Goal: Information Seeking & Learning: Check status

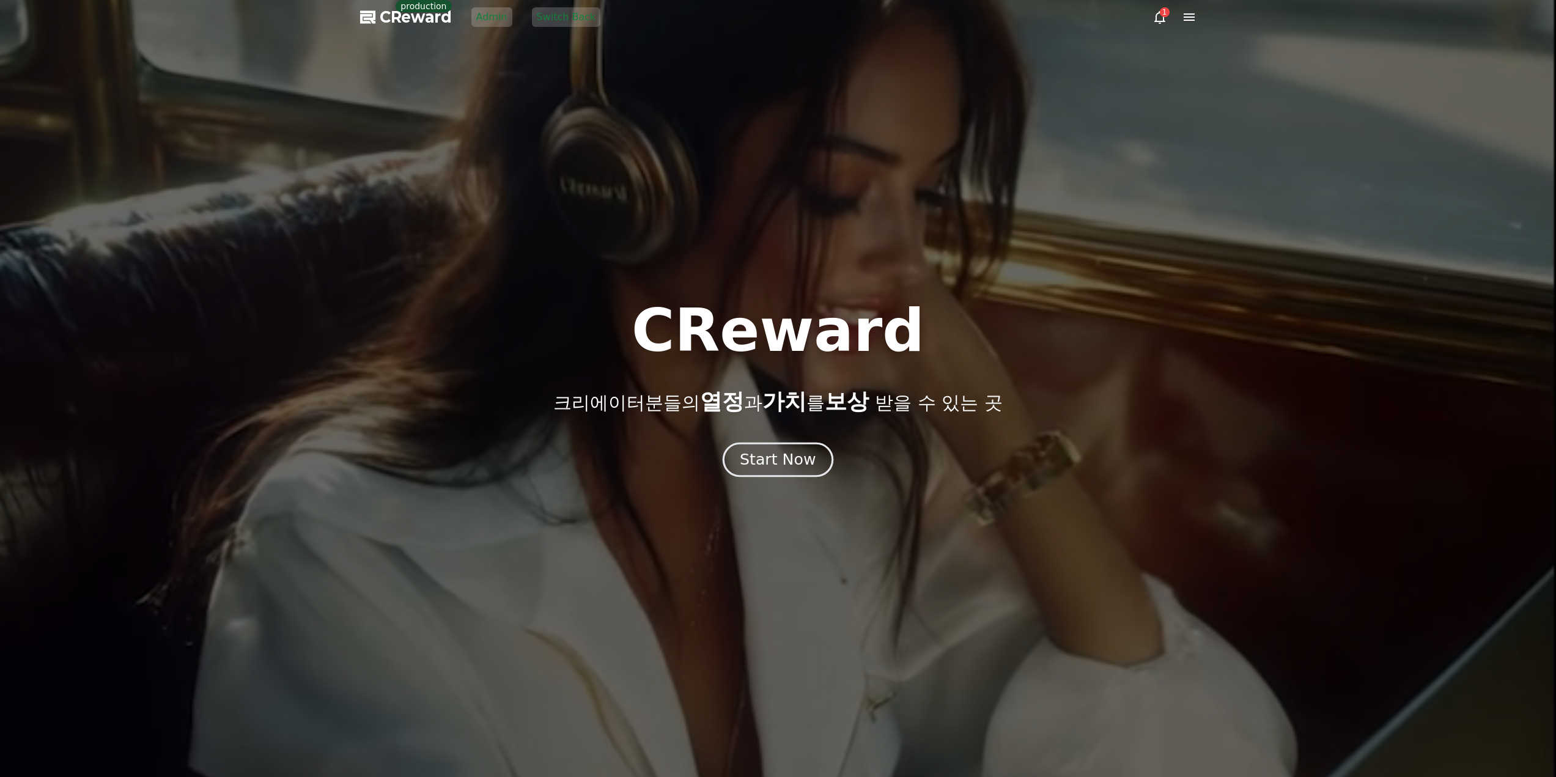
click at [781, 463] on div "Start Now" at bounding box center [778, 459] width 76 height 21
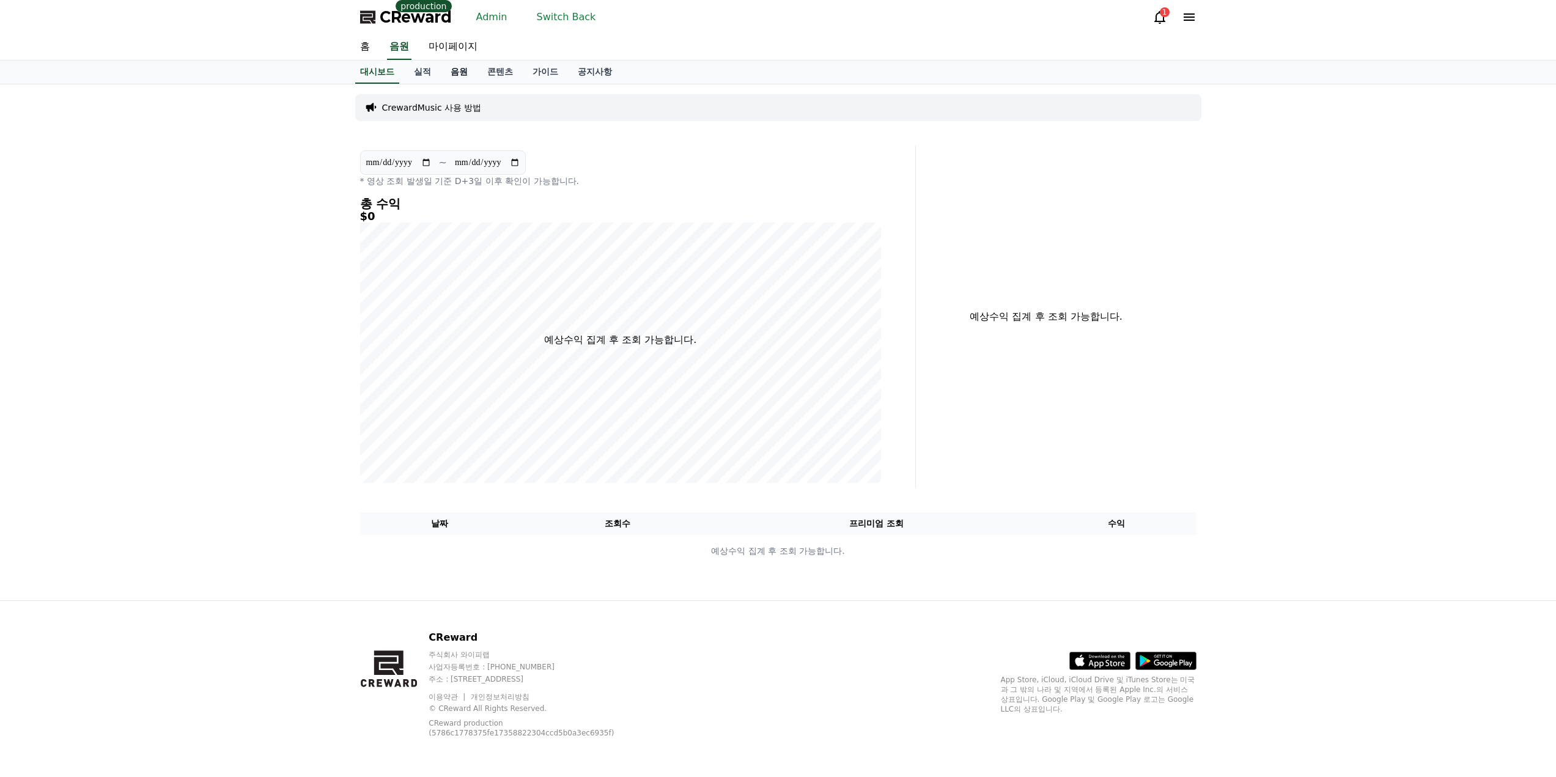
click at [452, 75] on link "음원" at bounding box center [459, 72] width 37 height 23
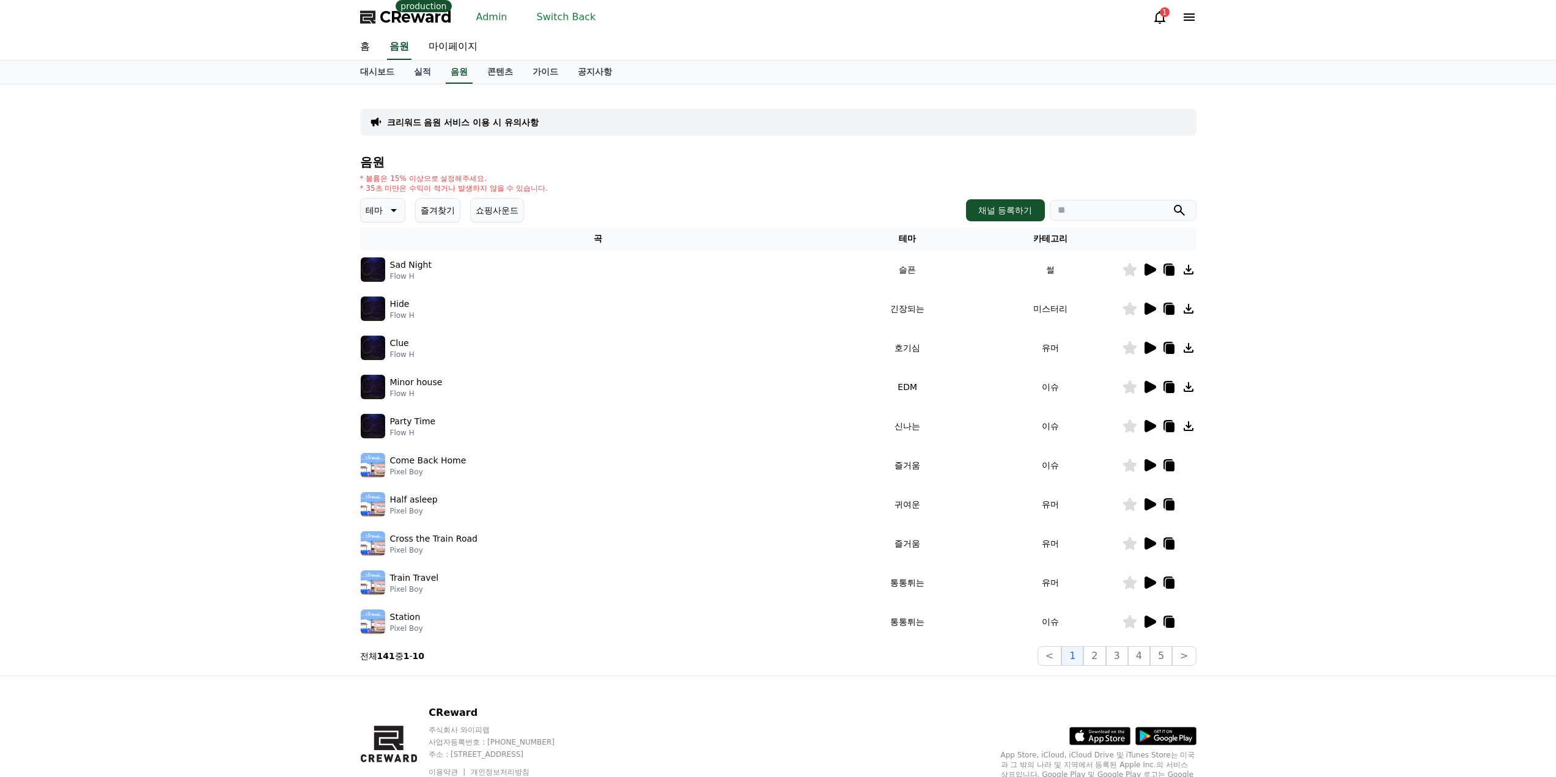
drag, startPoint x: 190, startPoint y: 243, endPoint x: 131, endPoint y: 299, distance: 81.7
click at [190, 245] on div "크리워드 음원 서비스 이용 시 유의사항 음원 * 볼륨은 15% 이상으로 설정해주세요. * 35초 미만은 수익이 적거나 발생하지 않을 수 있습니…" at bounding box center [778, 379] width 1556 height 591
click at [213, 326] on div "크리워드 음원 서비스 이용 시 유의사항 음원 * 볼륨은 15% 이상으로 설정해주세요. * 35초 미만은 수익이 적거나 발생하지 않을 수 있습니…" at bounding box center [778, 379] width 1556 height 591
drag, startPoint x: 146, startPoint y: 442, endPoint x: 152, endPoint y: 421, distance: 21.7
click at [147, 440] on div "크리워드 음원 서비스 이용 시 유의사항 음원 * 볼륨은 15% 이상으로 설정해주세요. * 35초 미만은 수익이 적거나 발생하지 않을 수 있습니…" at bounding box center [778, 379] width 1556 height 591
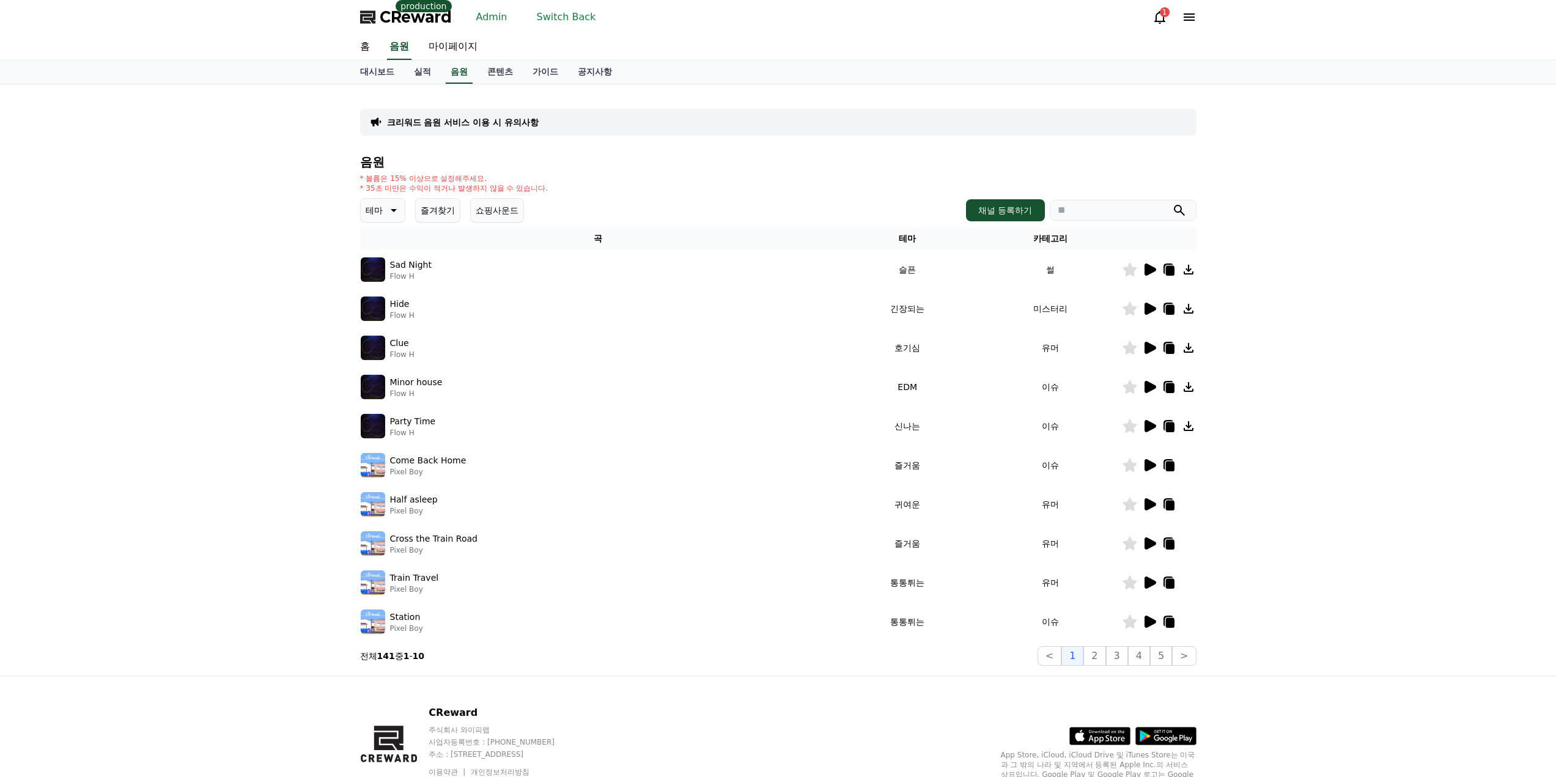
click at [479, 18] on link "Admin" at bounding box center [491, 17] width 41 height 20
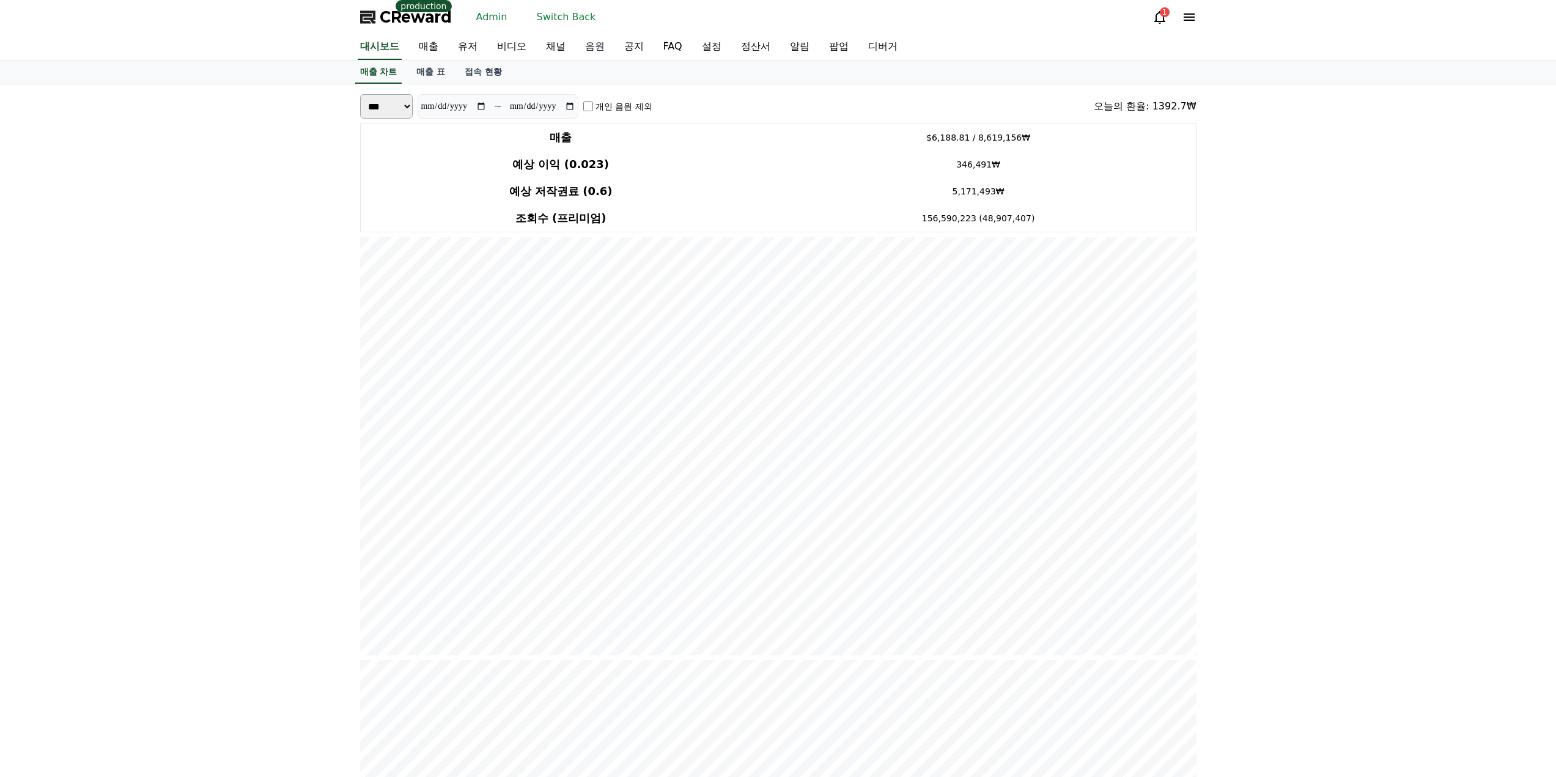
click at [595, 51] on link "음원" at bounding box center [594, 47] width 39 height 26
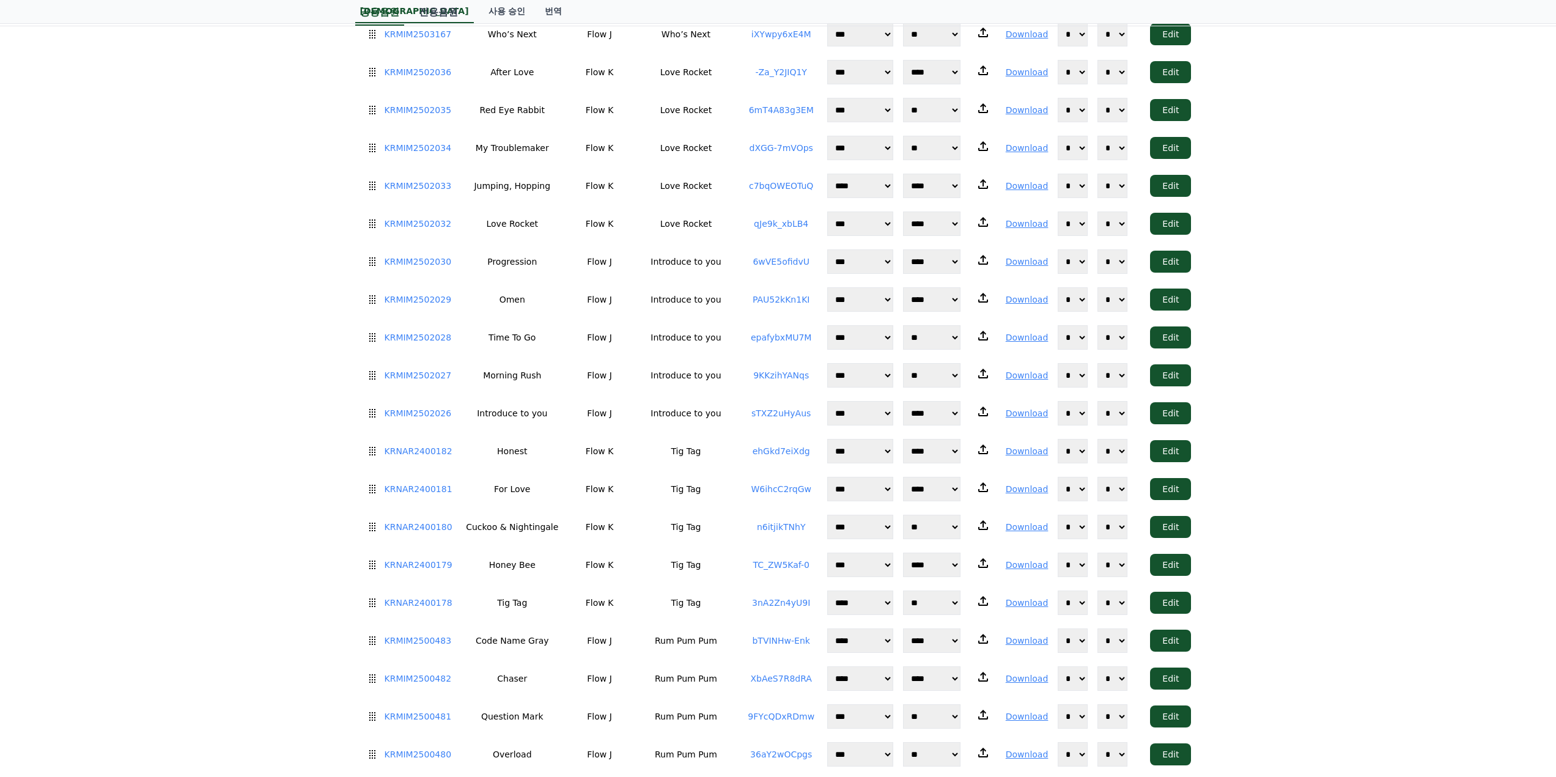
scroll to position [2507, 0]
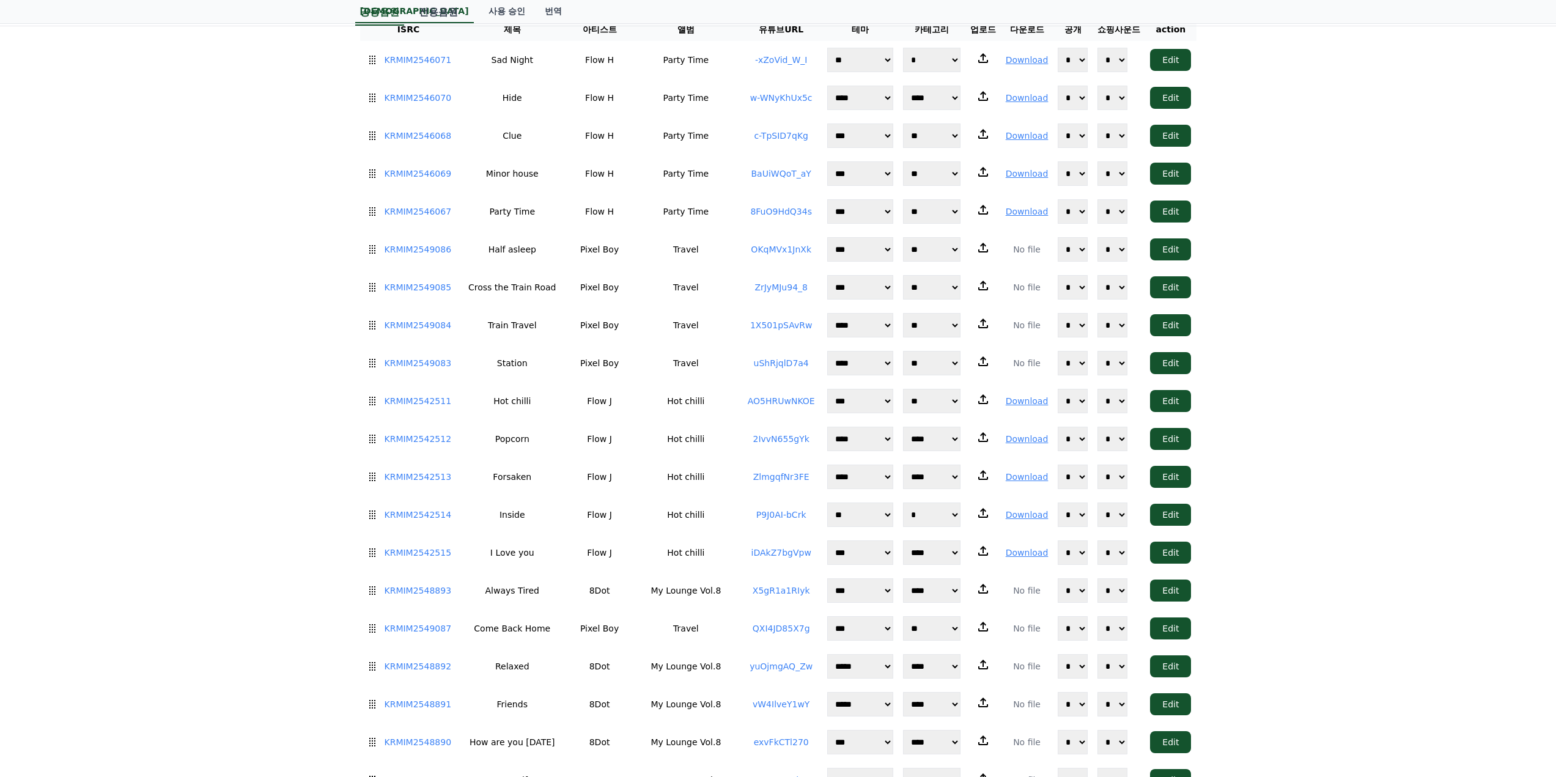
scroll to position [0, 0]
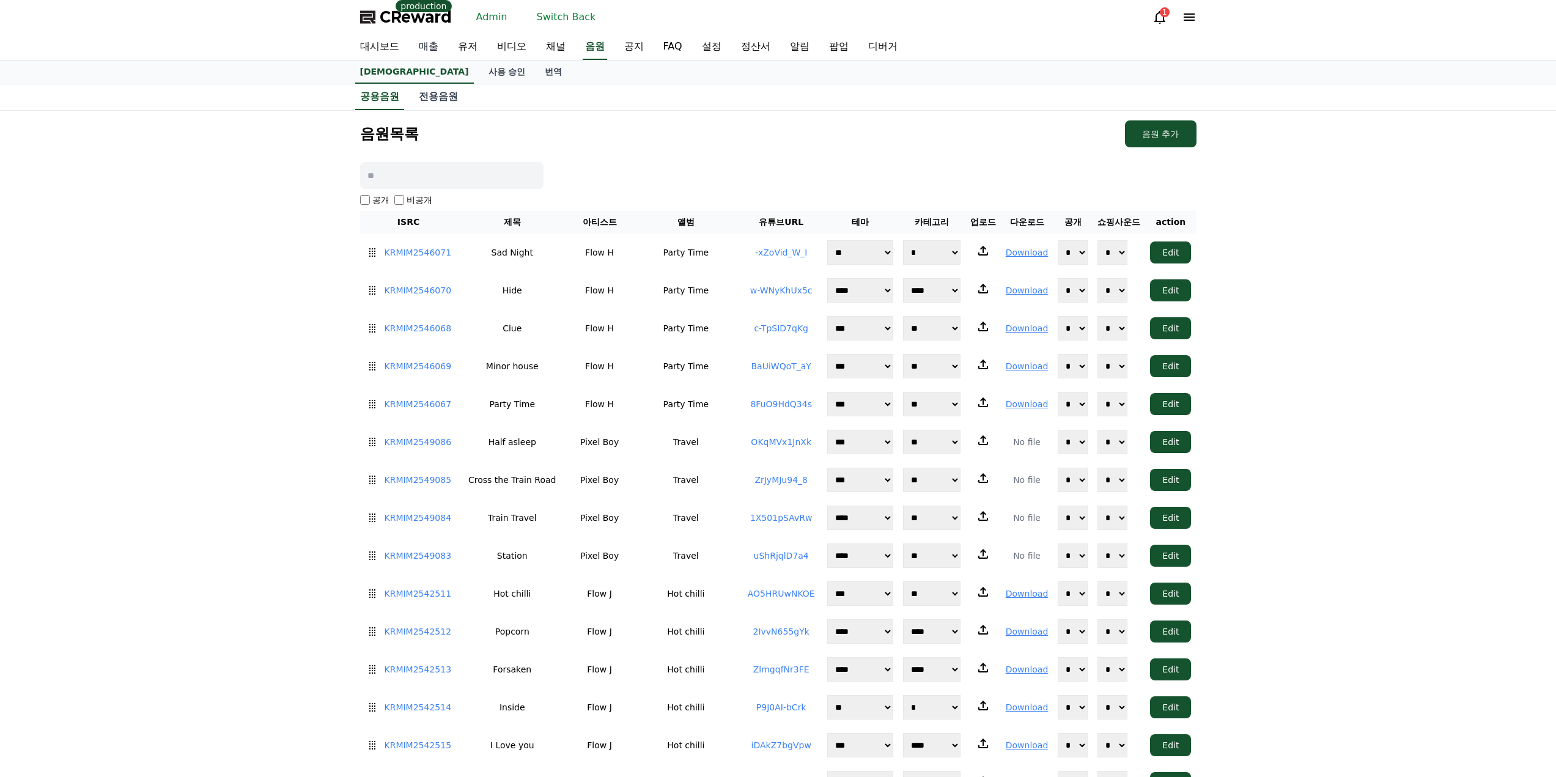
click at [433, 46] on link "매출" at bounding box center [428, 47] width 39 height 26
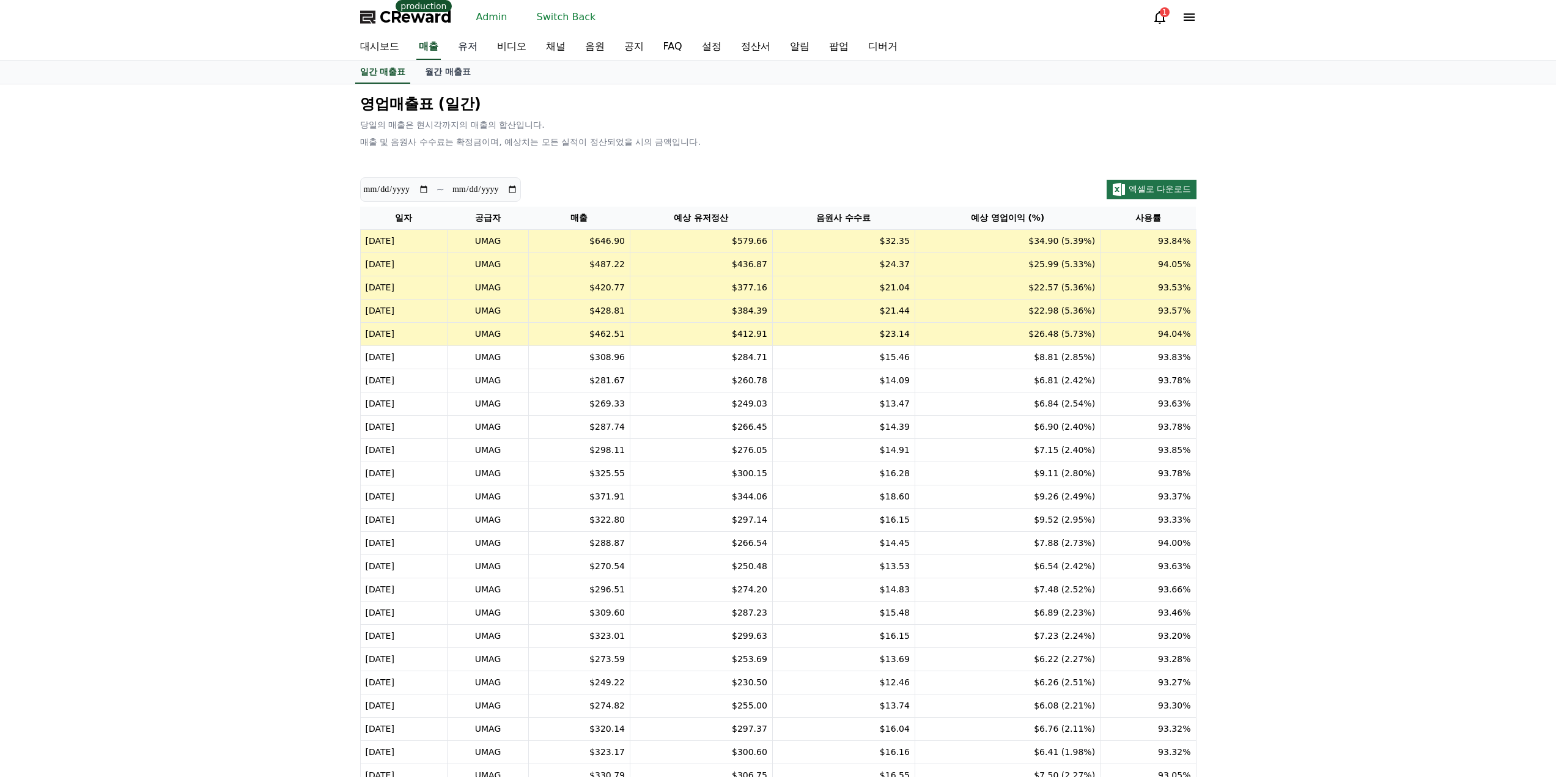
click at [459, 46] on link "유저" at bounding box center [467, 47] width 39 height 26
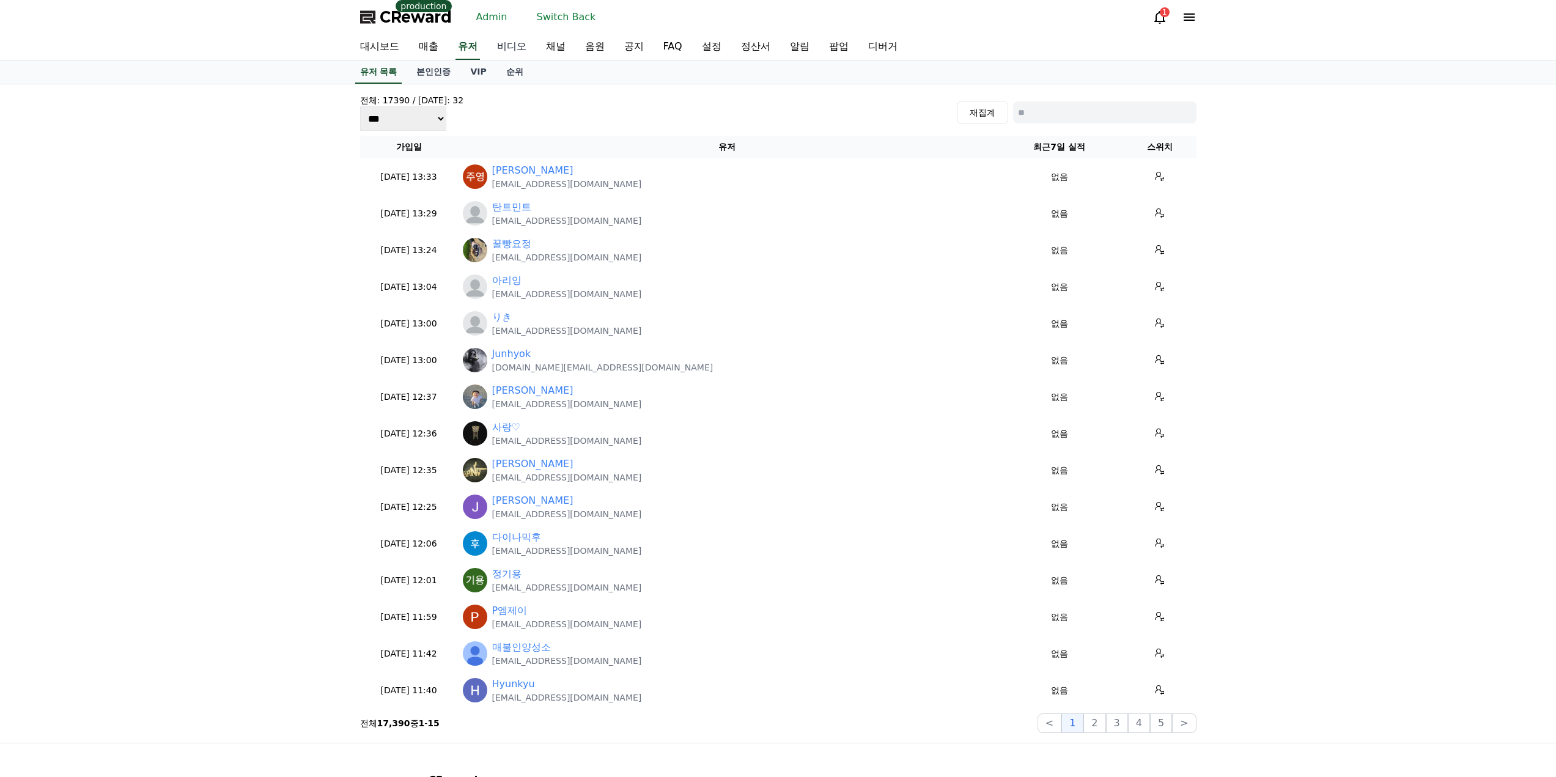
click at [501, 45] on link "비디오" at bounding box center [511, 47] width 49 height 26
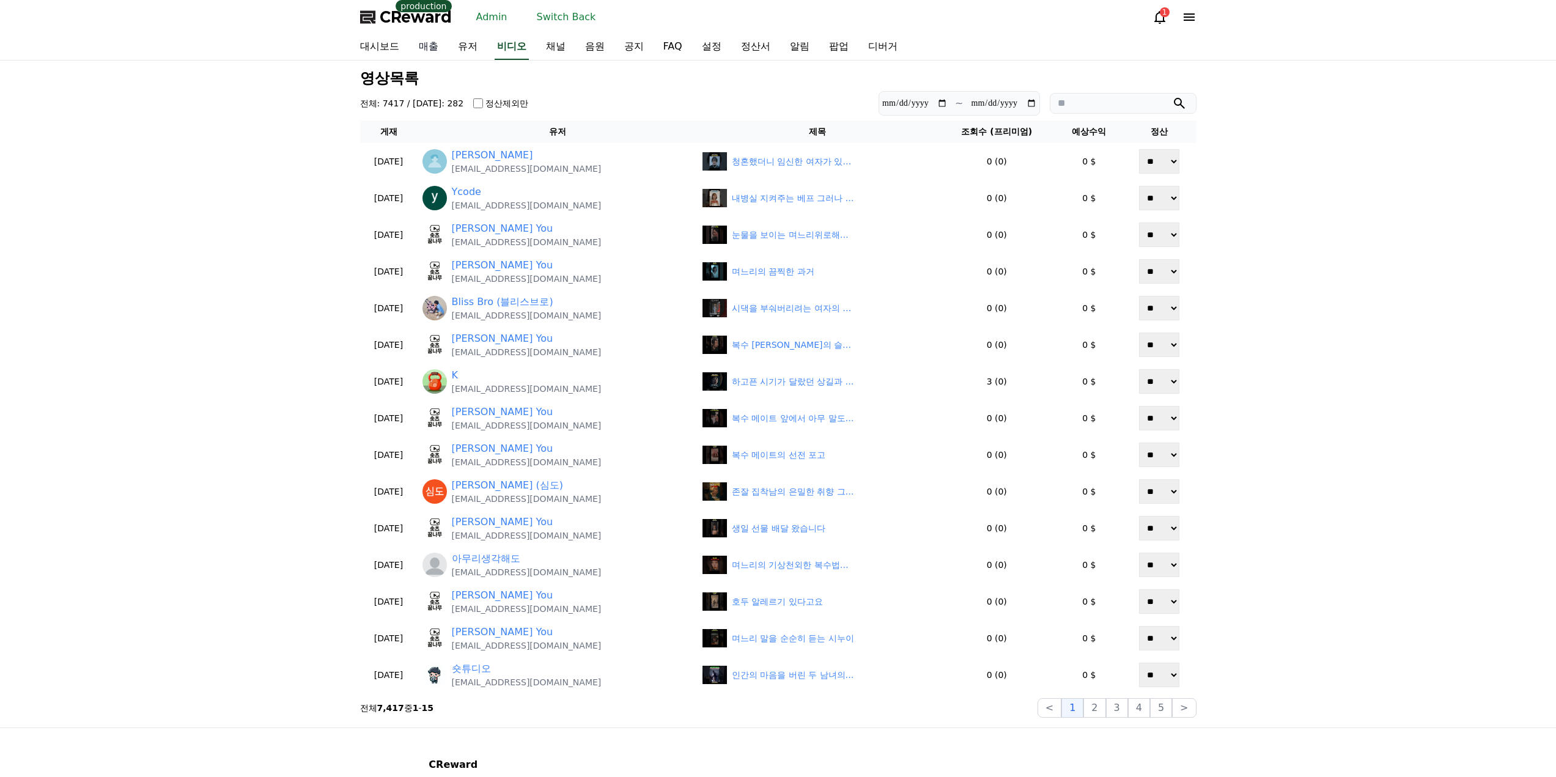
click at [430, 42] on link "매출" at bounding box center [428, 47] width 39 height 26
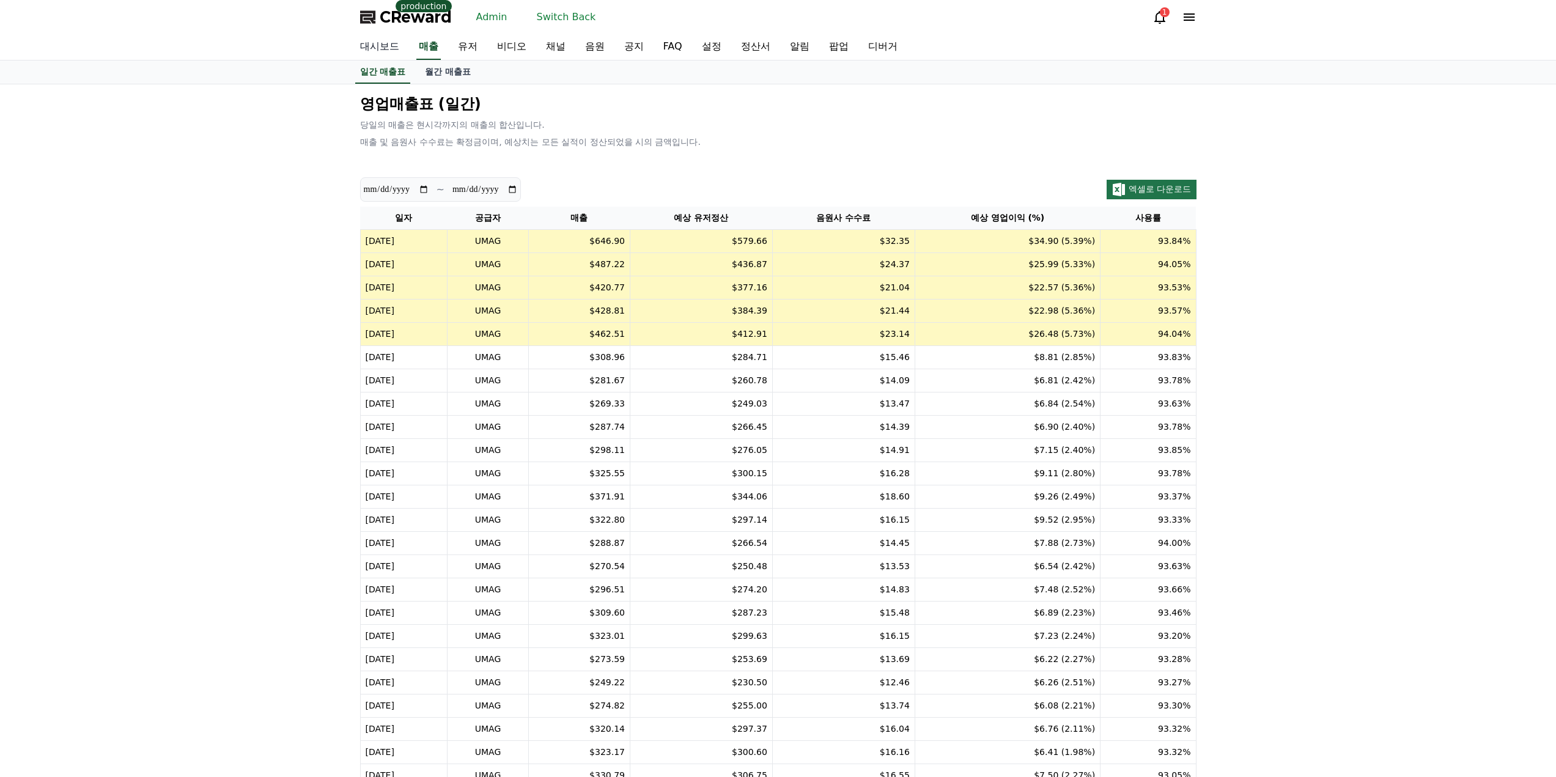
click at [391, 48] on link "대시보드" at bounding box center [379, 47] width 59 height 26
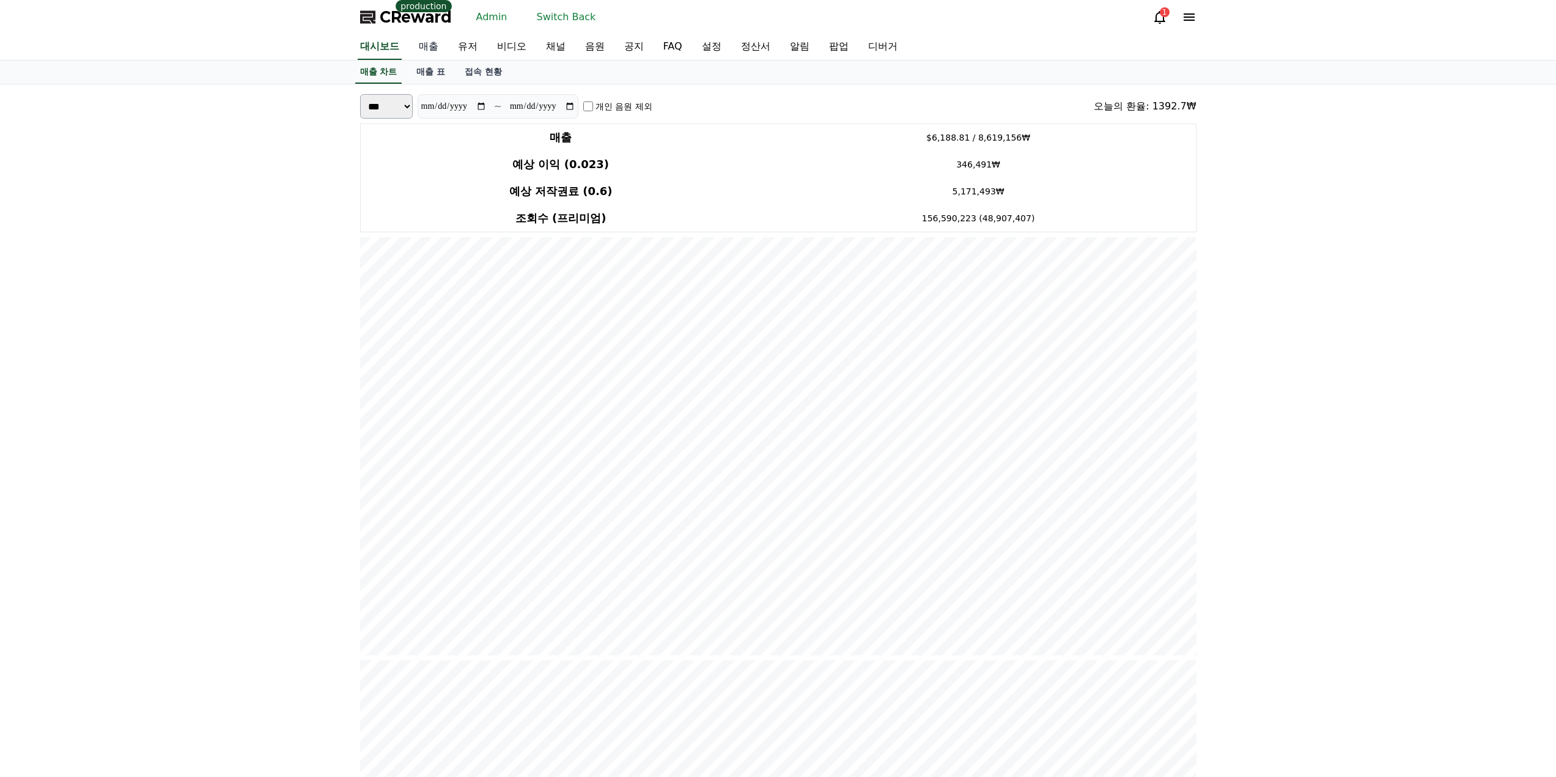
click at [424, 46] on link "매출" at bounding box center [428, 47] width 39 height 26
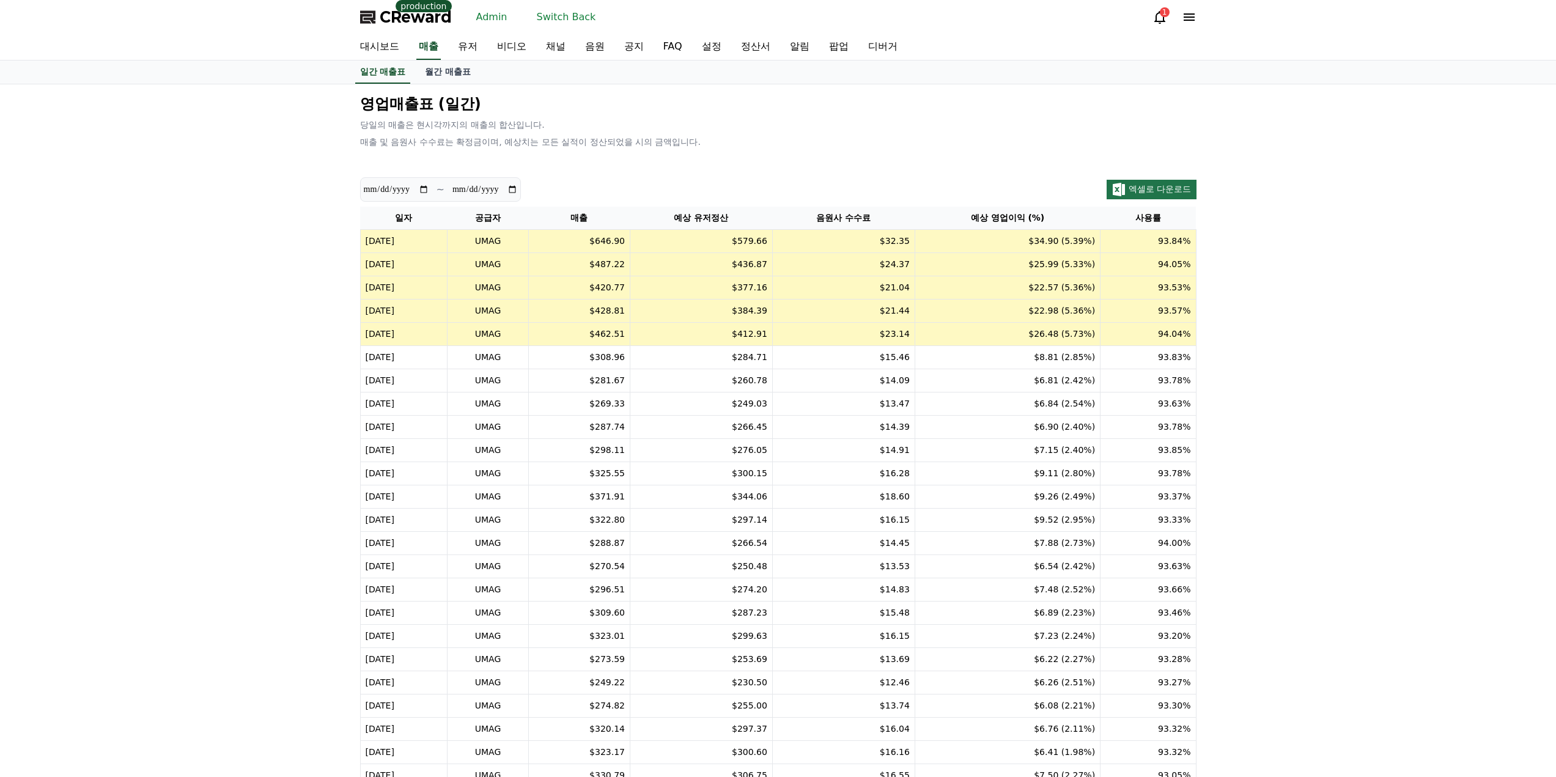
click at [411, 237] on td "[DATE]" at bounding box center [403, 241] width 87 height 23
click at [401, 244] on td "[DATE]" at bounding box center [403, 241] width 87 height 23
drag, startPoint x: 401, startPoint y: 244, endPoint x: 407, endPoint y: 121, distance: 123.0
click at [400, 244] on td "[DATE]" at bounding box center [403, 241] width 87 height 23
click at [378, 37] on link "대시보드" at bounding box center [379, 47] width 59 height 26
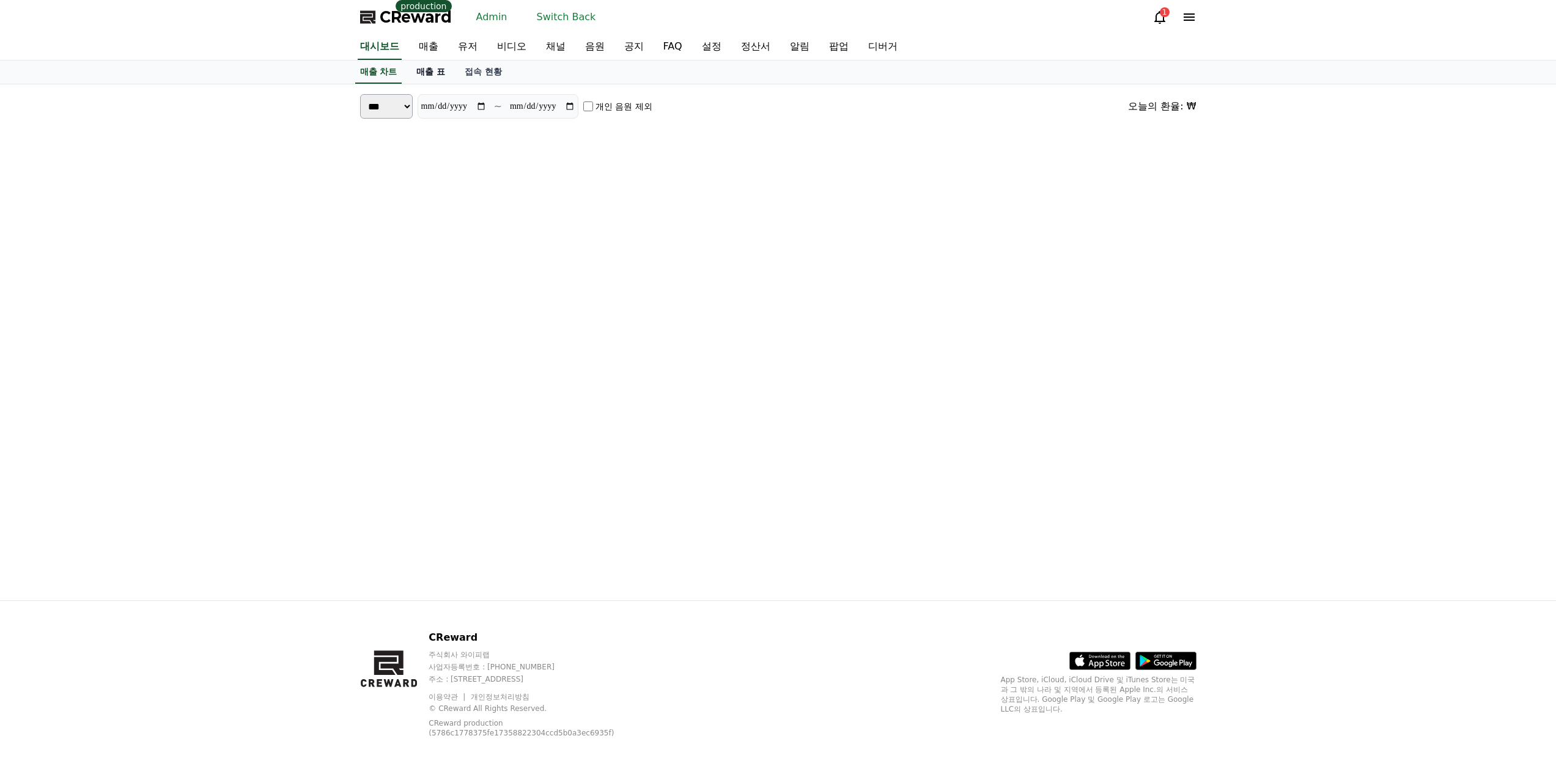
click at [435, 73] on link "매출 표" at bounding box center [431, 72] width 48 height 23
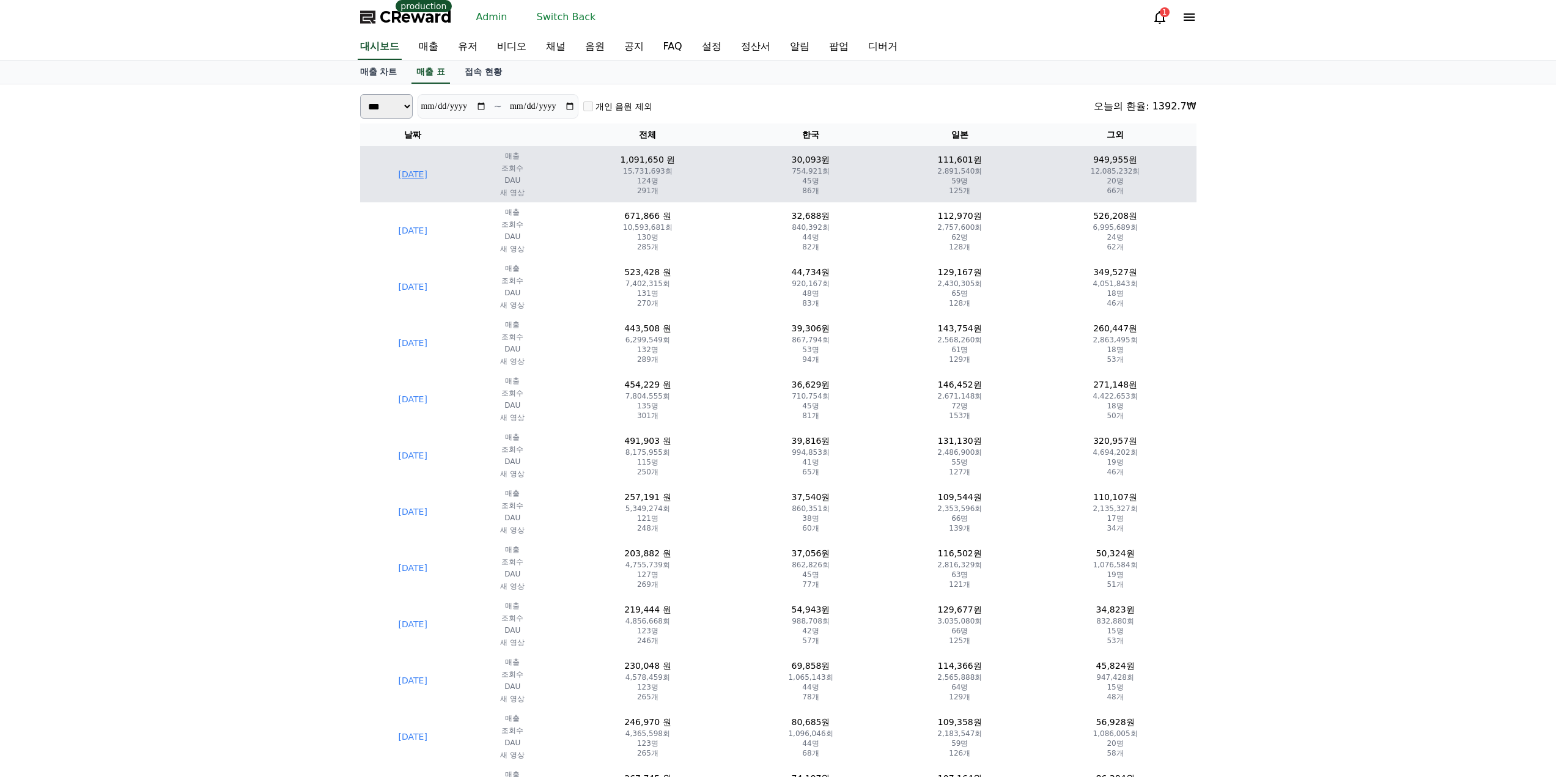
click at [441, 173] on td "[DATE]" at bounding box center [413, 174] width 106 height 56
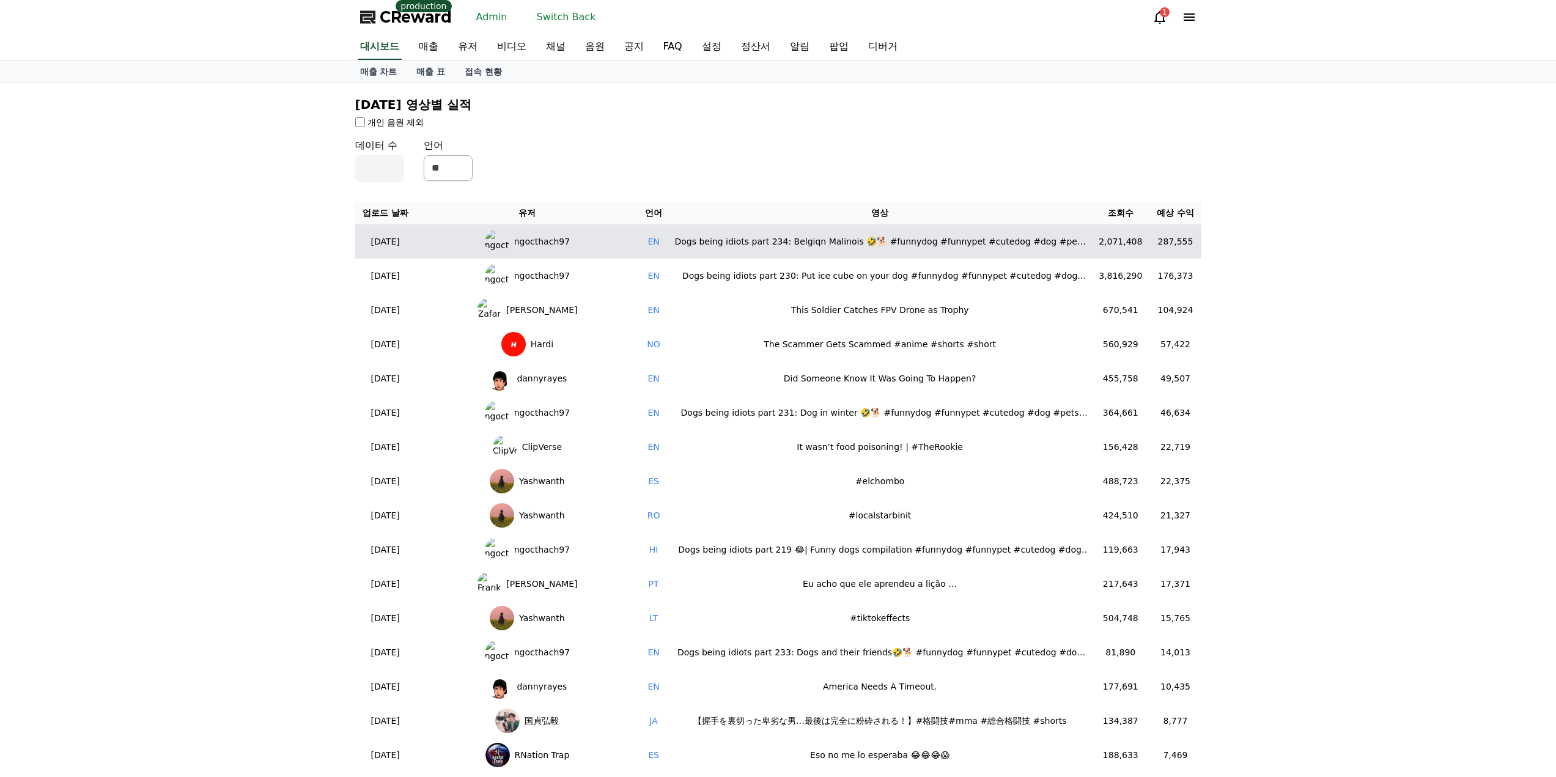
click at [549, 240] on span "ngocthach97" at bounding box center [542, 241] width 56 height 13
click at [720, 245] on div "Dogs being idiots part 234: Belgiqn Malinois 🤣🐕 #funnydog #funnypet #cutedog #d…" at bounding box center [879, 241] width 413 height 13
click at [924, 237] on div "Dogs being idiots part 234: Belgiqn Malinois 🤣🐕 #funnydog #funnypet #cutedog #d…" at bounding box center [879, 241] width 413 height 13
click at [921, 241] on div "Dogs being idiots part 234: Belgiqn Malinois 🤣🐕 #funnydog #funnypet #cutedog #d…" at bounding box center [879, 241] width 413 height 13
click at [899, 246] on div "Dogs being idiots part 234: Belgiqn Malinois 🤣🐕 #funnydog #funnypet #cutedog #d…" at bounding box center [879, 241] width 413 height 13
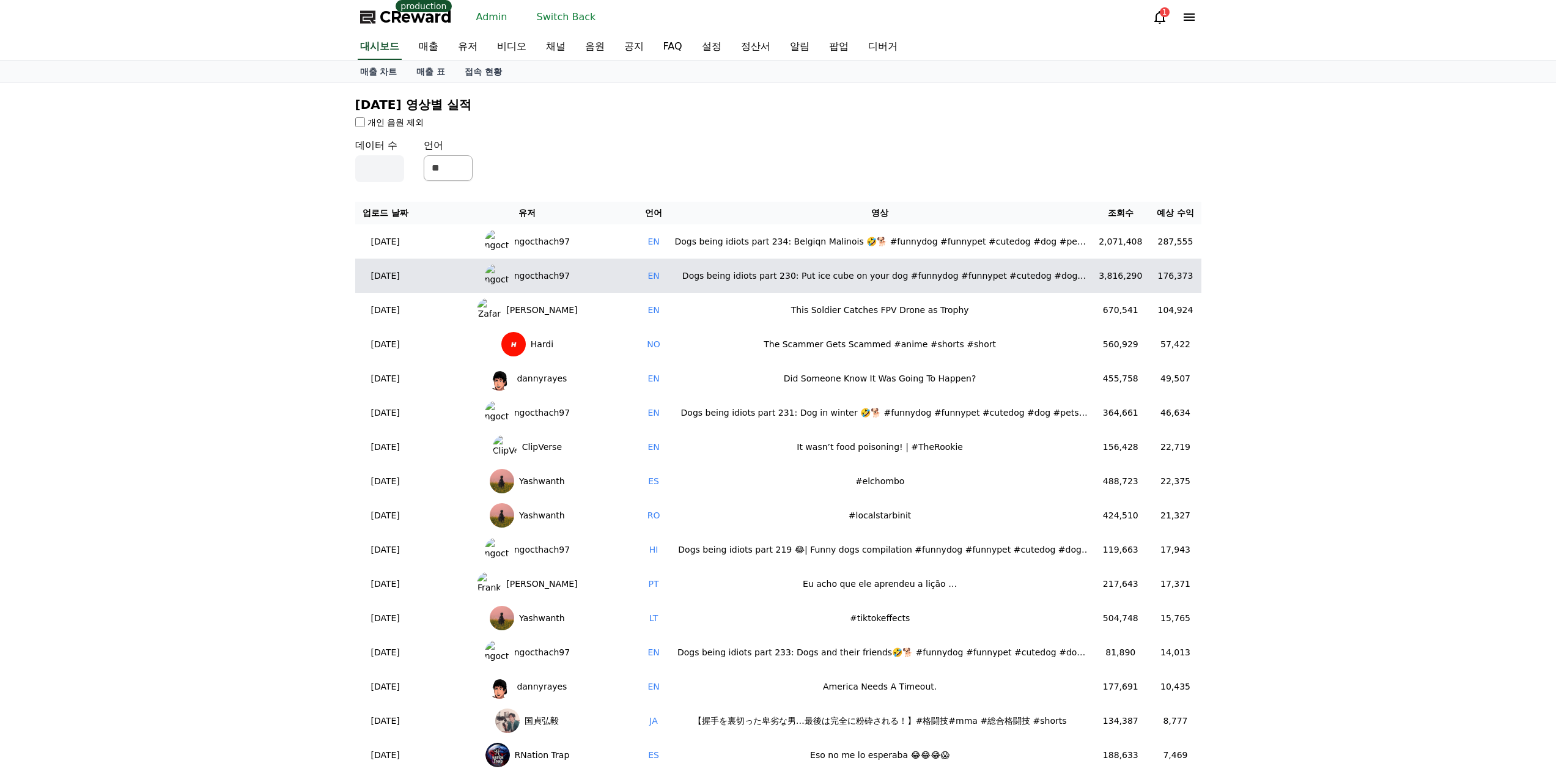
click at [517, 275] on span "ngocthach97" at bounding box center [542, 276] width 56 height 13
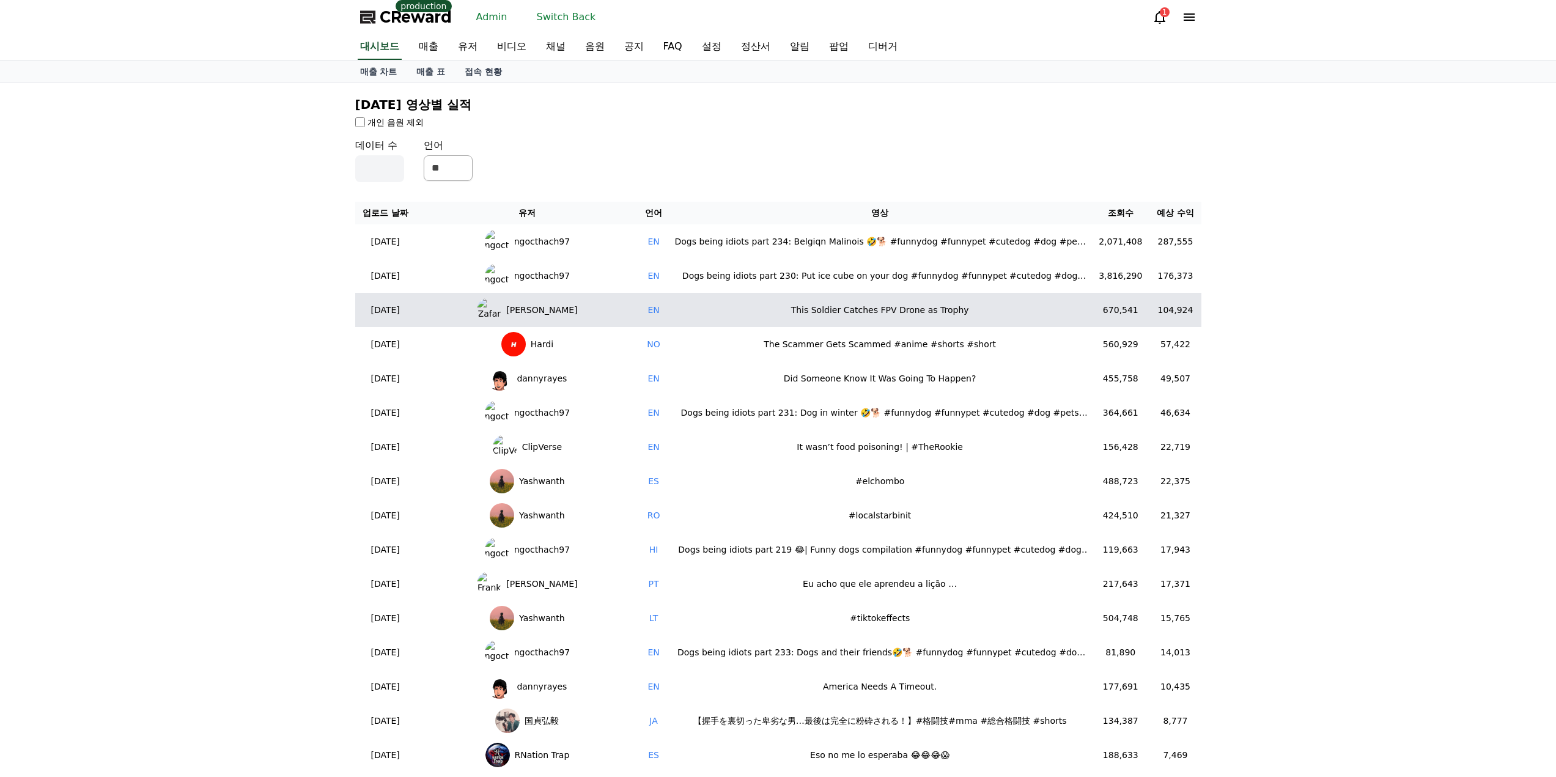
click at [804, 298] on td "This Soldier Catches FPV Drone as Trophy" at bounding box center [879, 310] width 423 height 34
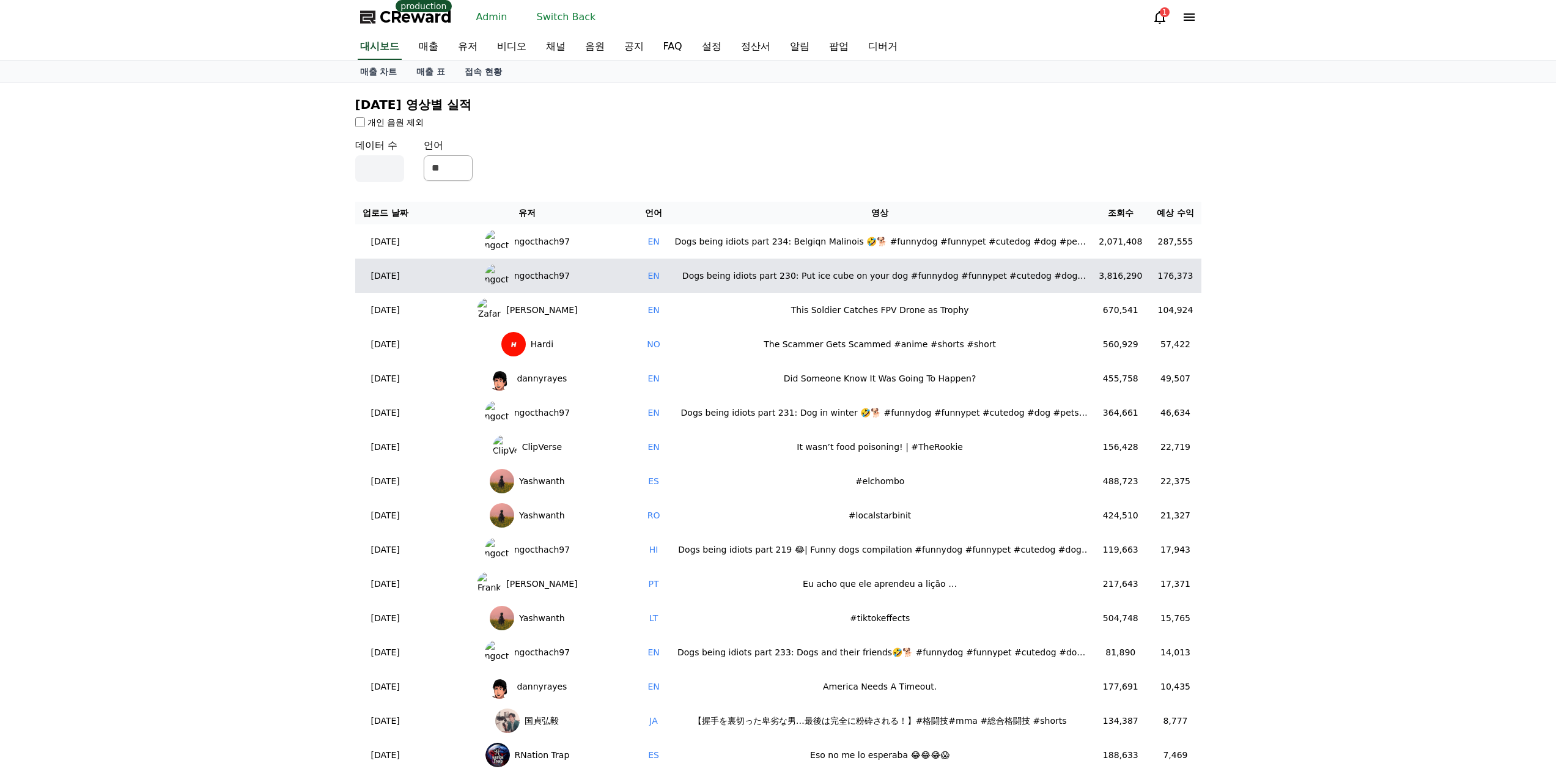
click at [827, 280] on div "Dogs being idiots part 230: Put ice cube on your dog #funnydog #funnypet #cuted…" at bounding box center [879, 276] width 413 height 13
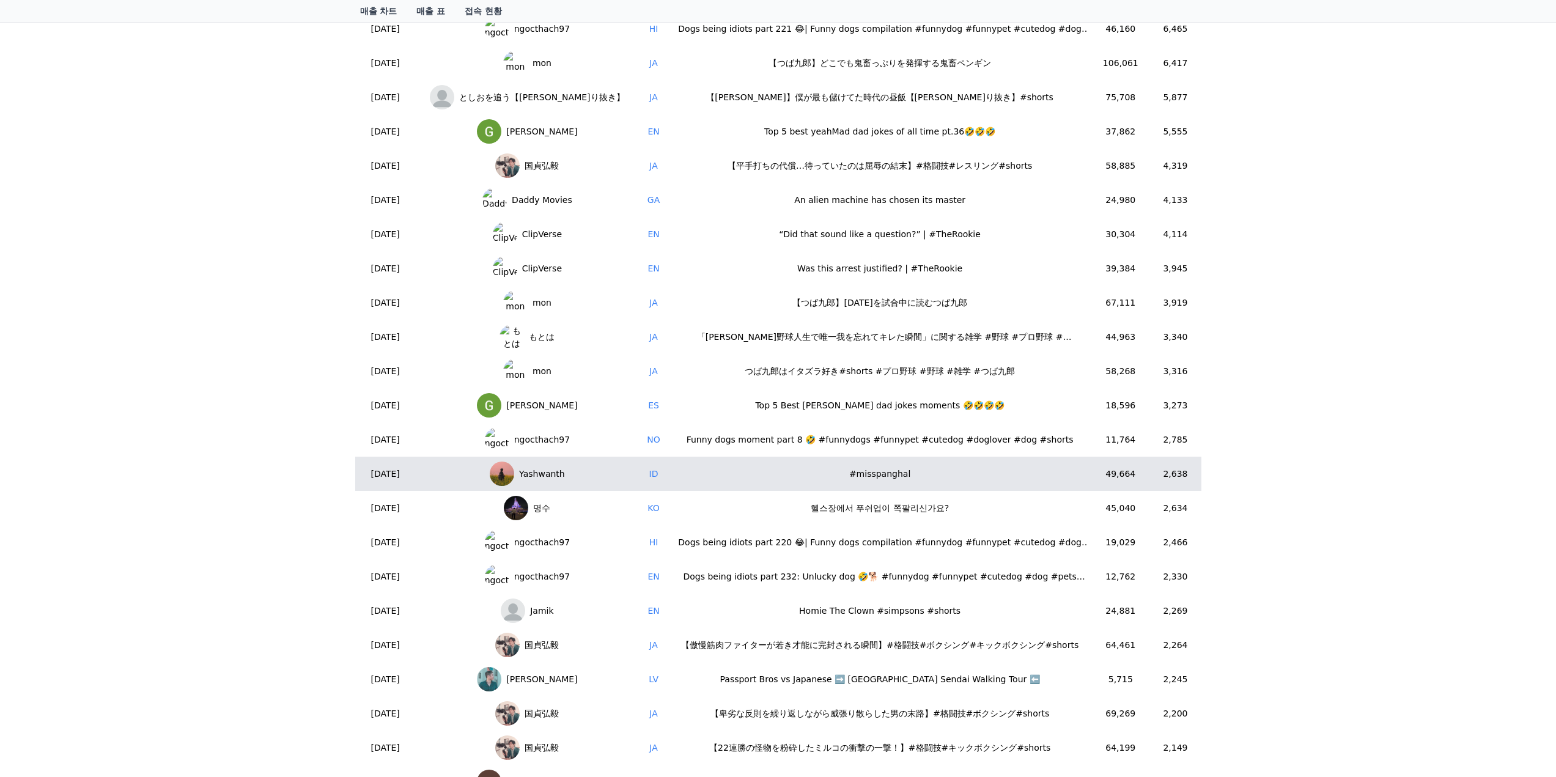
scroll to position [856, 0]
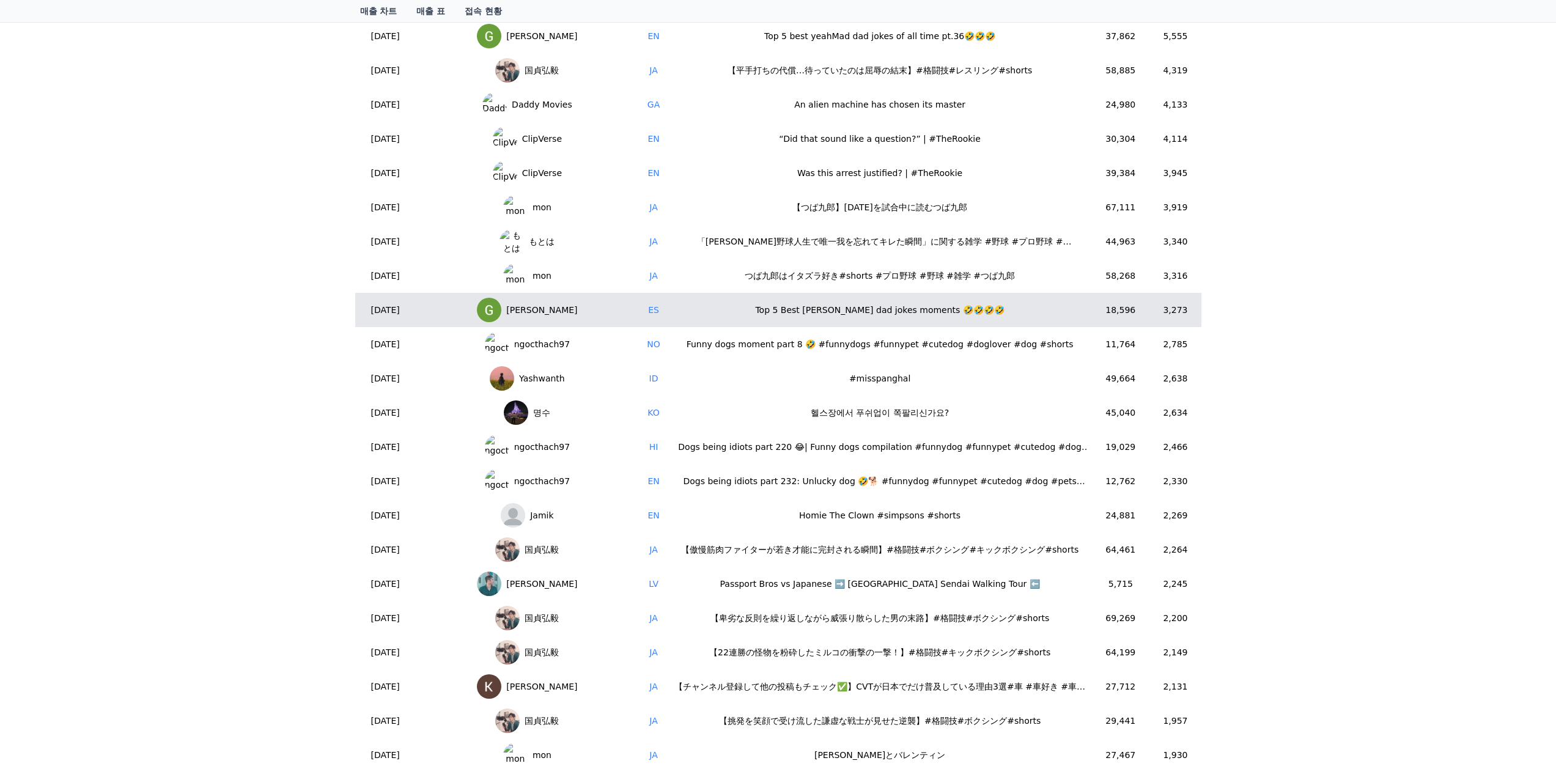
click at [817, 312] on div "Top 5 Best [PERSON_NAME] dad jokes moments 🤣🤣🤣🤣" at bounding box center [879, 310] width 413 height 13
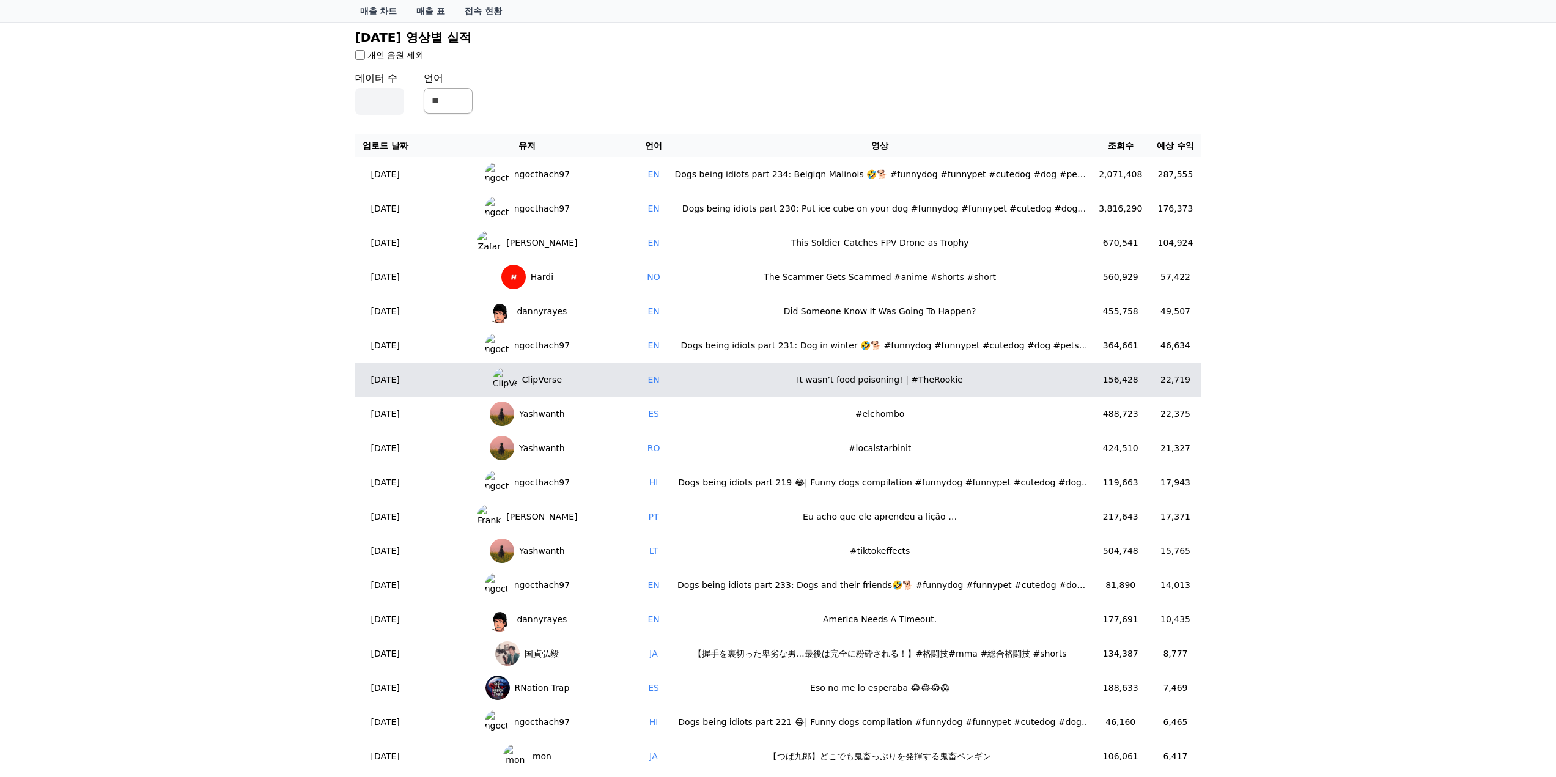
scroll to position [0, 0]
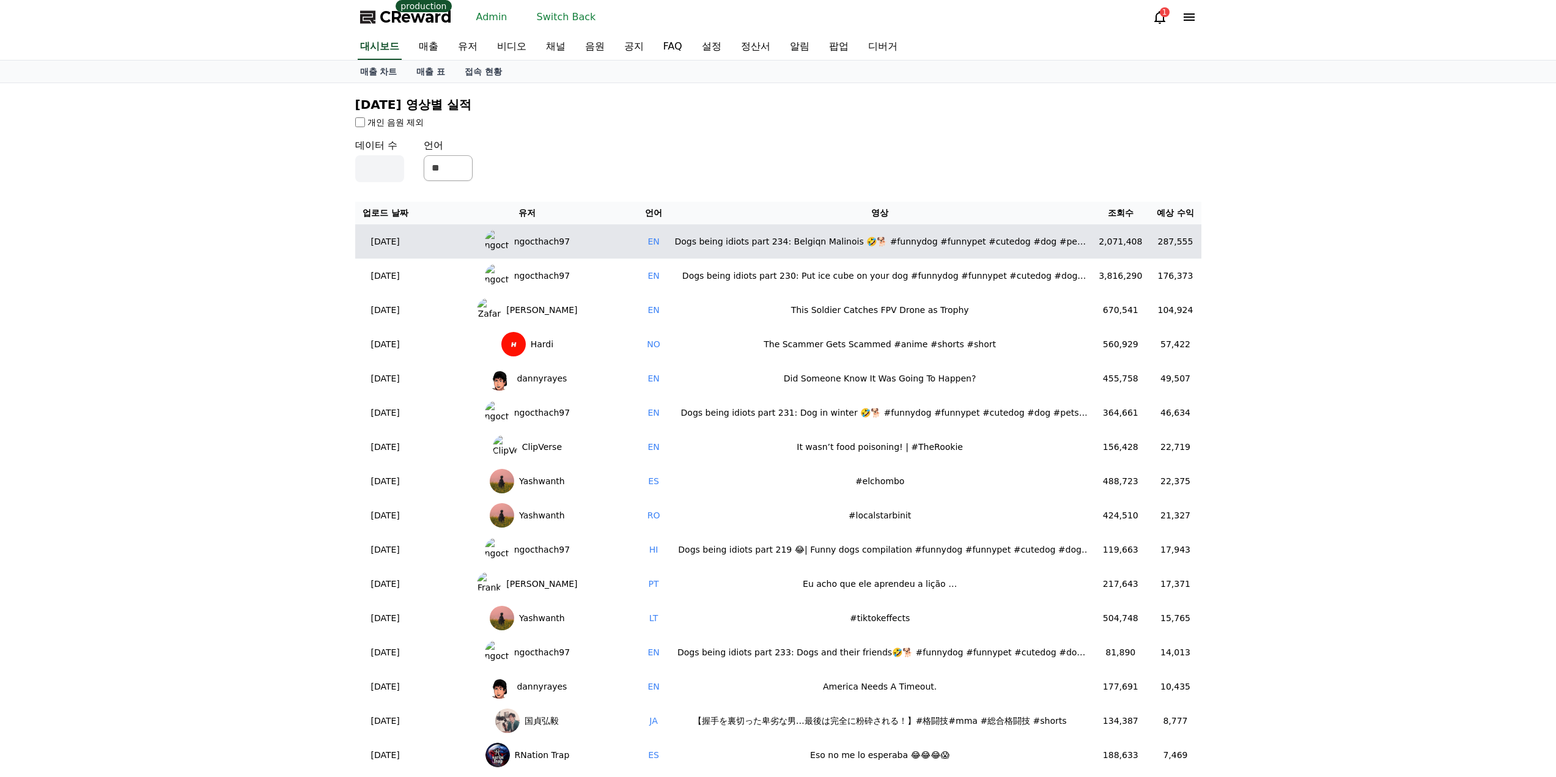
click at [551, 250] on div "ngocthach97" at bounding box center [527, 241] width 85 height 24
click at [550, 246] on span "ngocthach97" at bounding box center [542, 241] width 56 height 13
click at [794, 248] on td "Dogs being idiots part 234: Belgiqn Malinois 🤣🐕 #funnydog #funnypet #cutedog #d…" at bounding box center [879, 241] width 423 height 34
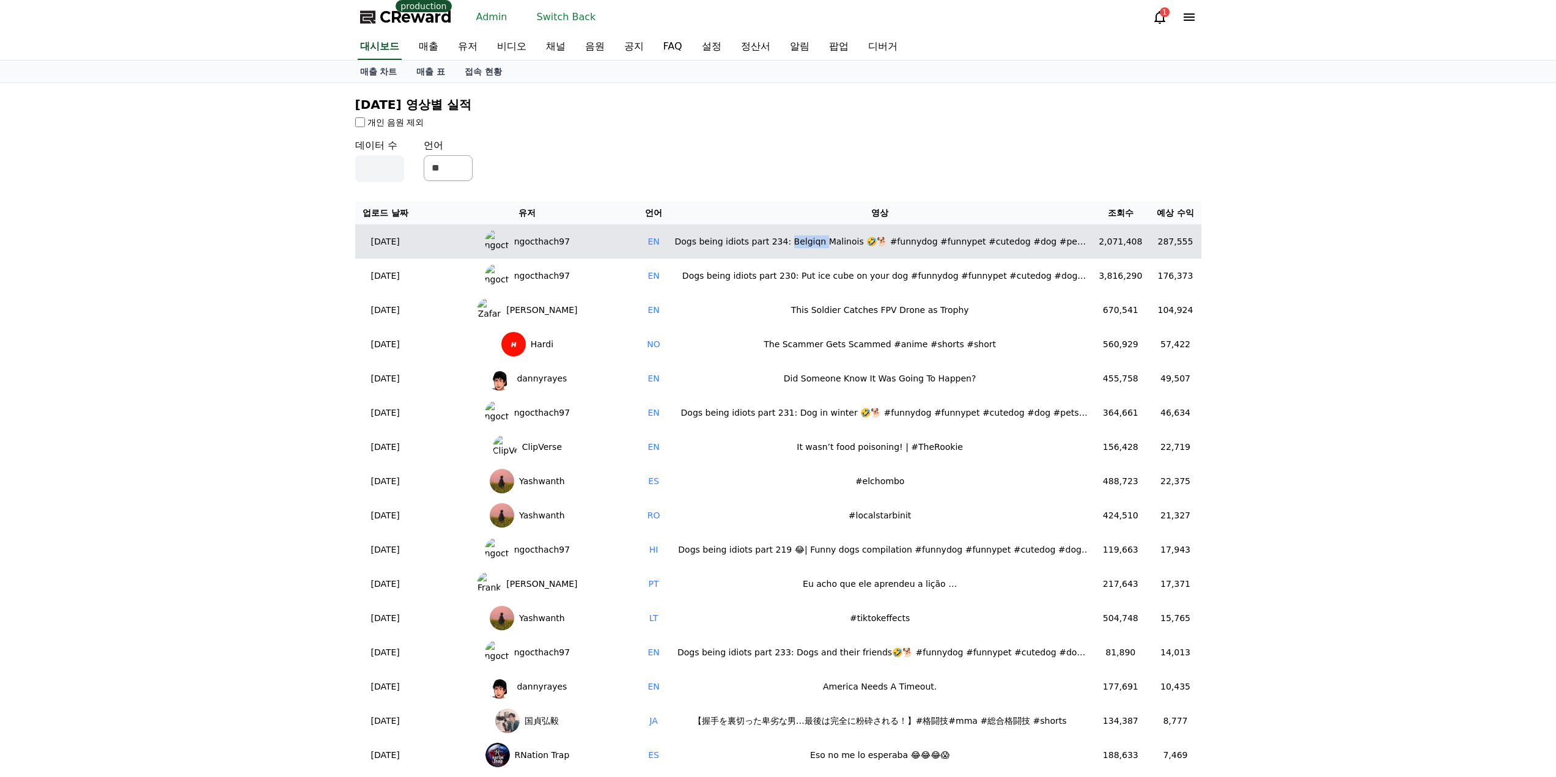
click at [794, 248] on td "Dogs being idiots part 234: Belgiqn Malinois 🤣🐕 #funnydog #funnypet #cutedog #d…" at bounding box center [879, 241] width 423 height 34
drag, startPoint x: 794, startPoint y: 248, endPoint x: 776, endPoint y: 225, distance: 28.9
click at [792, 244] on td "Dogs being idiots part 234: Belgiqn Malinois 🤣🐕 #funnydog #funnypet #cutedog #d…" at bounding box center [879, 241] width 423 height 34
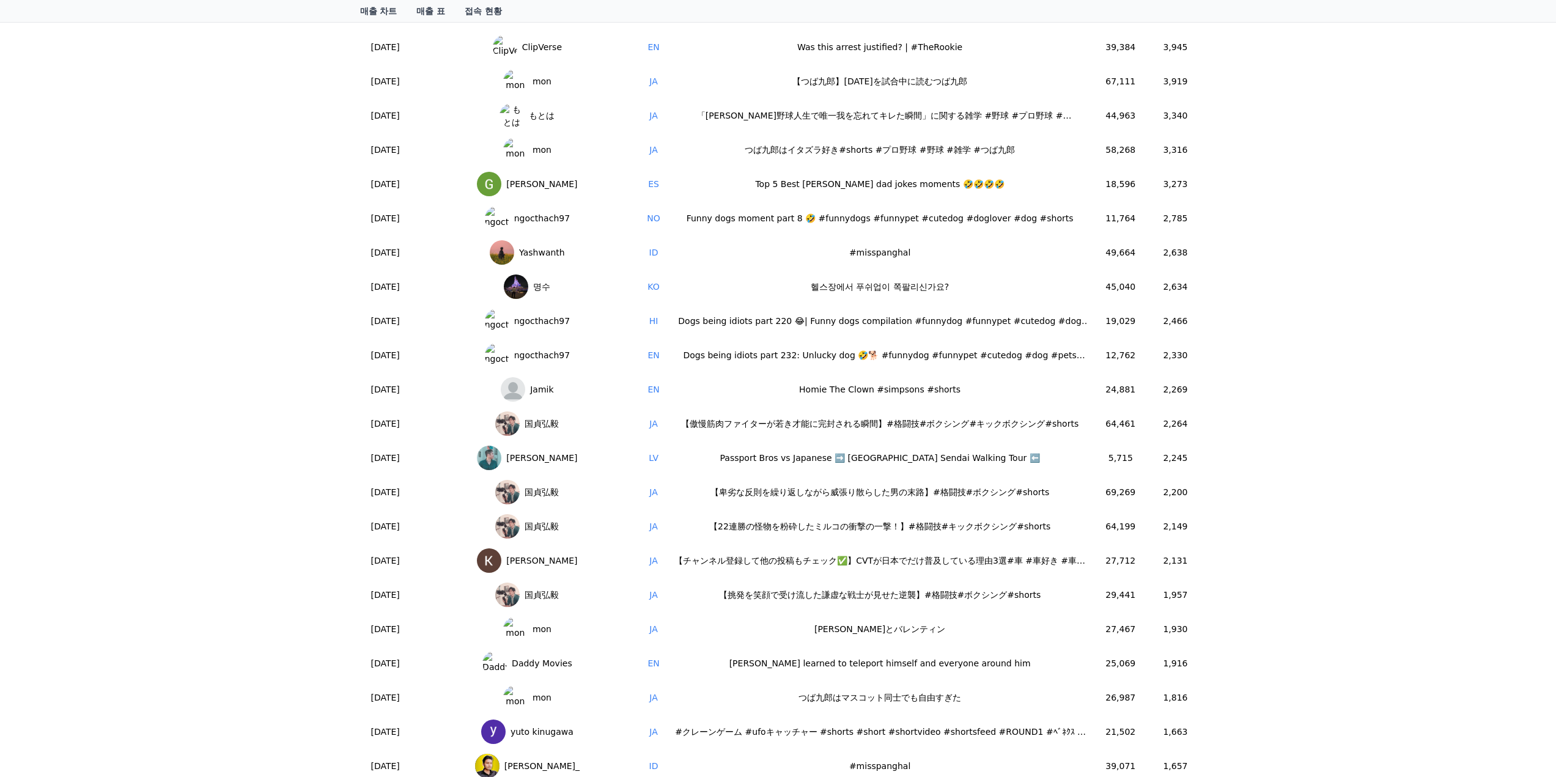
scroll to position [1284, 0]
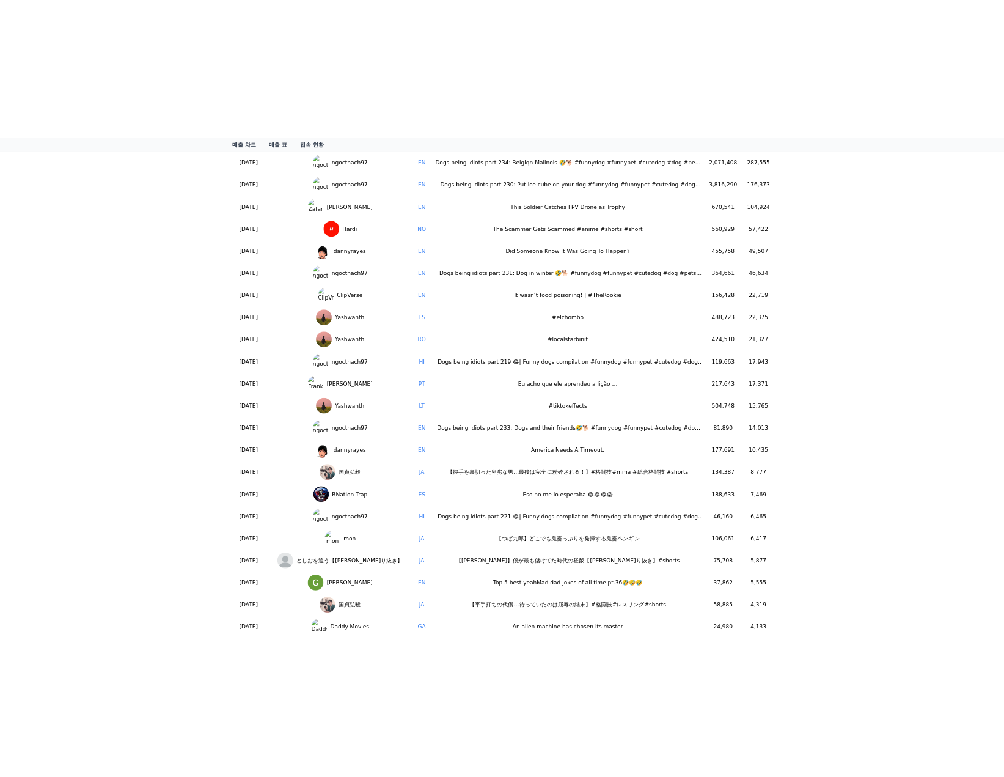
scroll to position [0, 0]
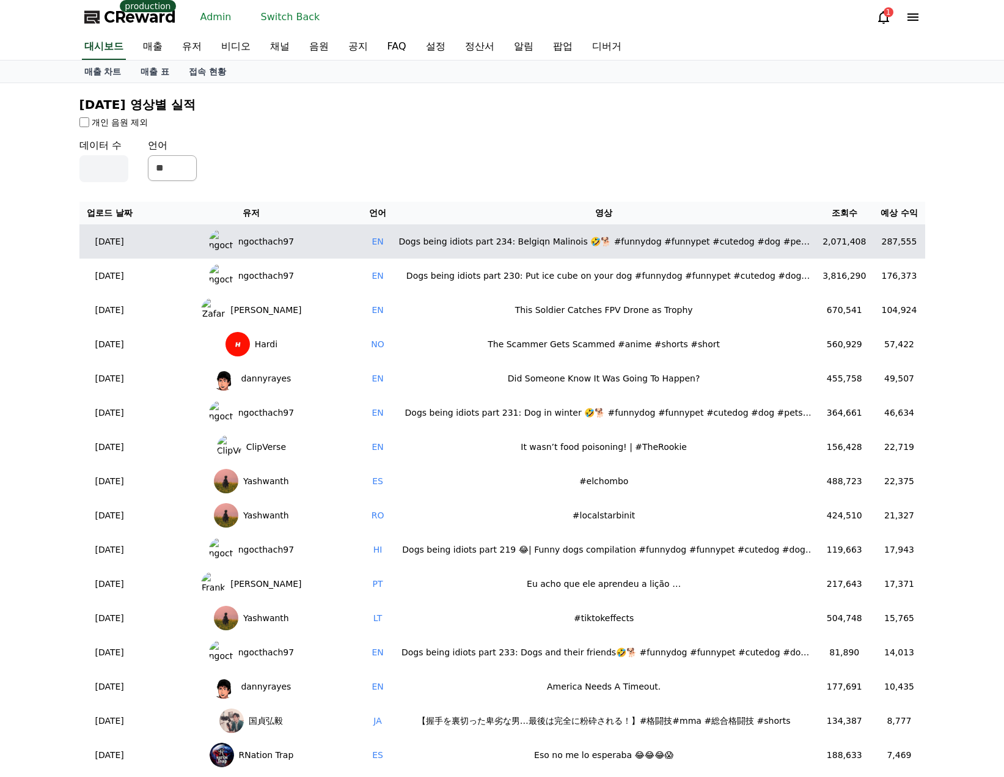
click at [253, 241] on span "ngocthach97" at bounding box center [266, 241] width 56 height 13
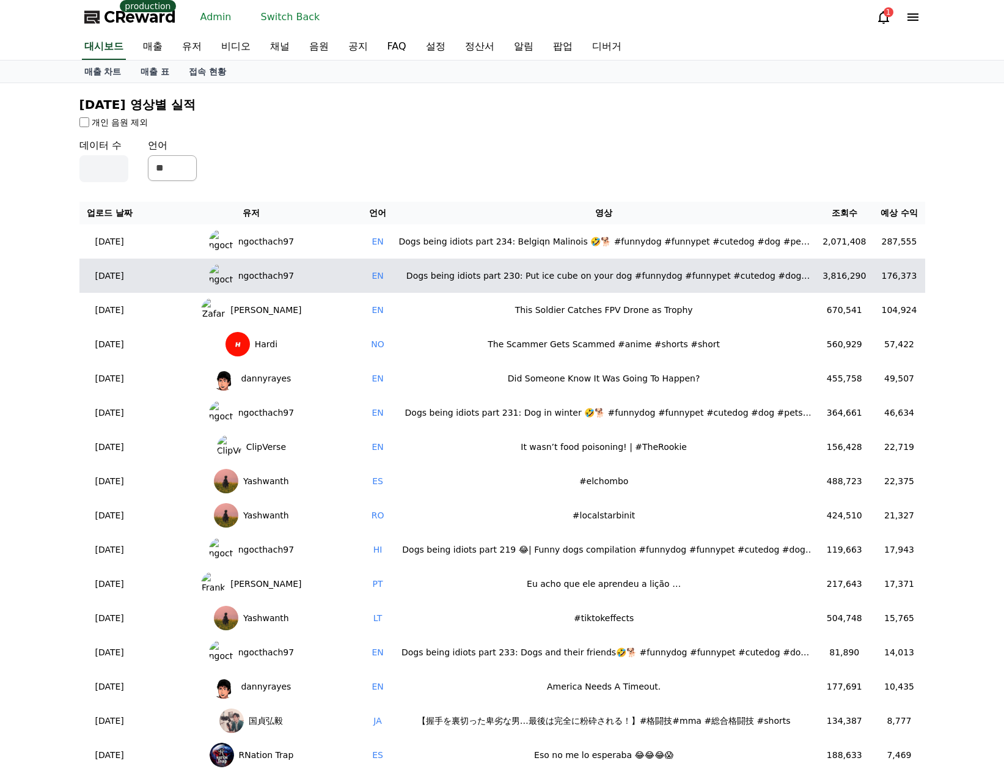
click at [267, 259] on td "ngocthach97" at bounding box center [251, 276] width 223 height 34
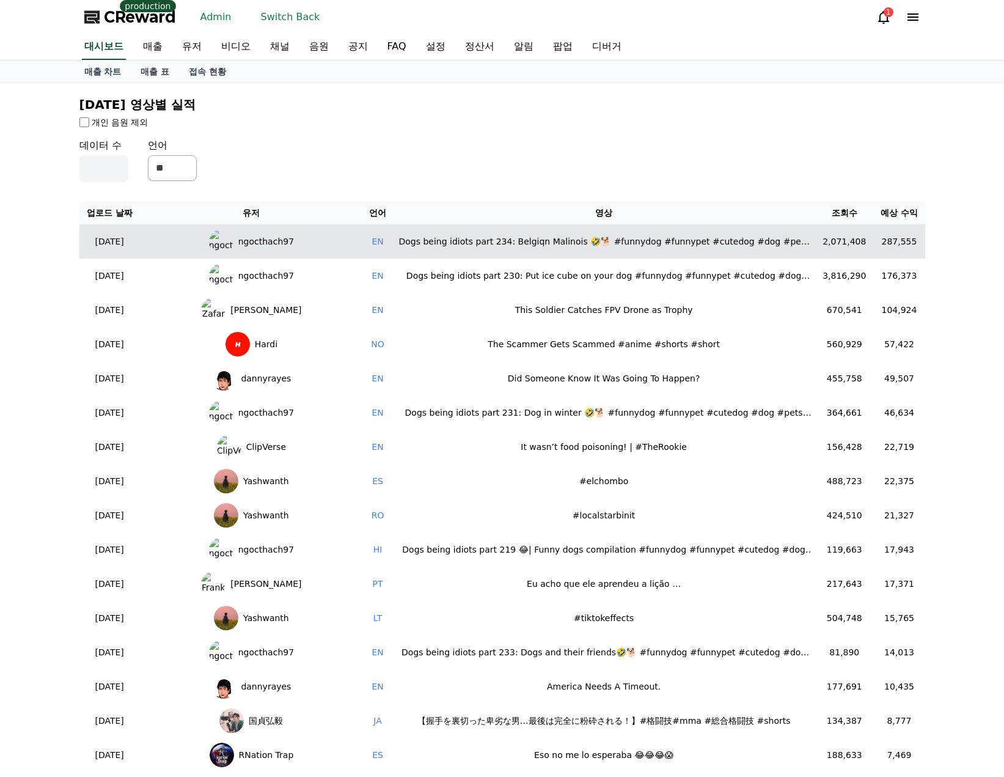
click at [268, 246] on span "ngocthach97" at bounding box center [266, 241] width 56 height 13
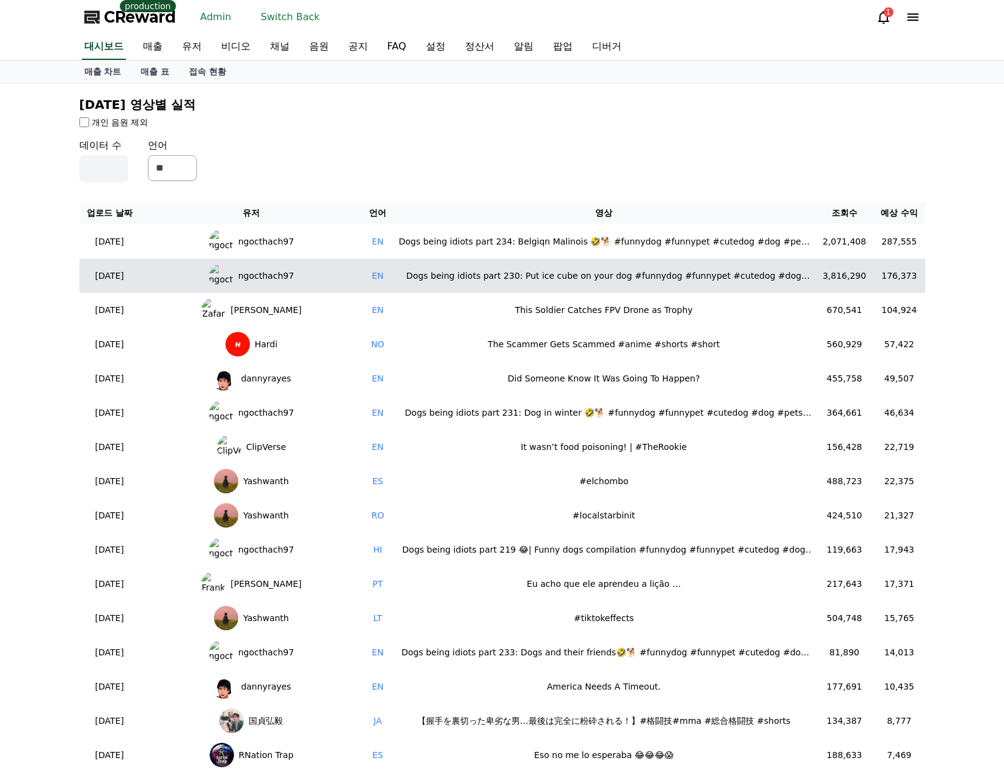
click at [268, 274] on span "ngocthach97" at bounding box center [266, 276] width 56 height 13
click at [267, 281] on span "ngocthach97" at bounding box center [266, 276] width 56 height 13
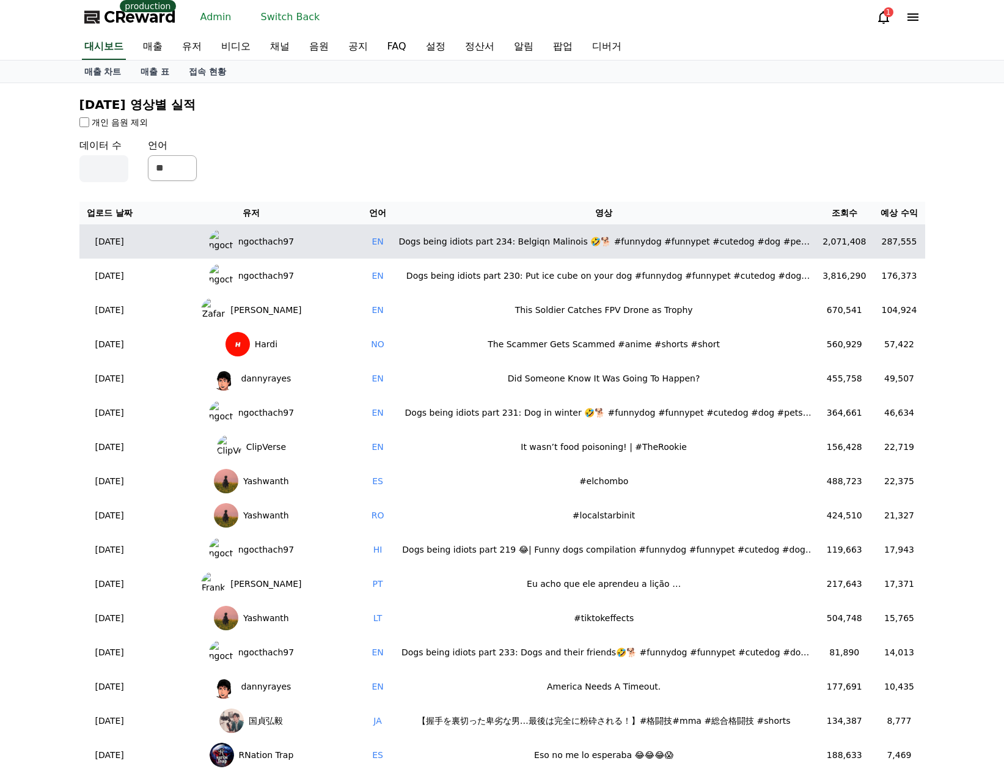
click at [515, 243] on div "Dogs being idiots part 234: Belgiqn Malinois 🤣🐕 #funnydog #funnypet #cutedog #d…" at bounding box center [603, 241] width 413 height 13
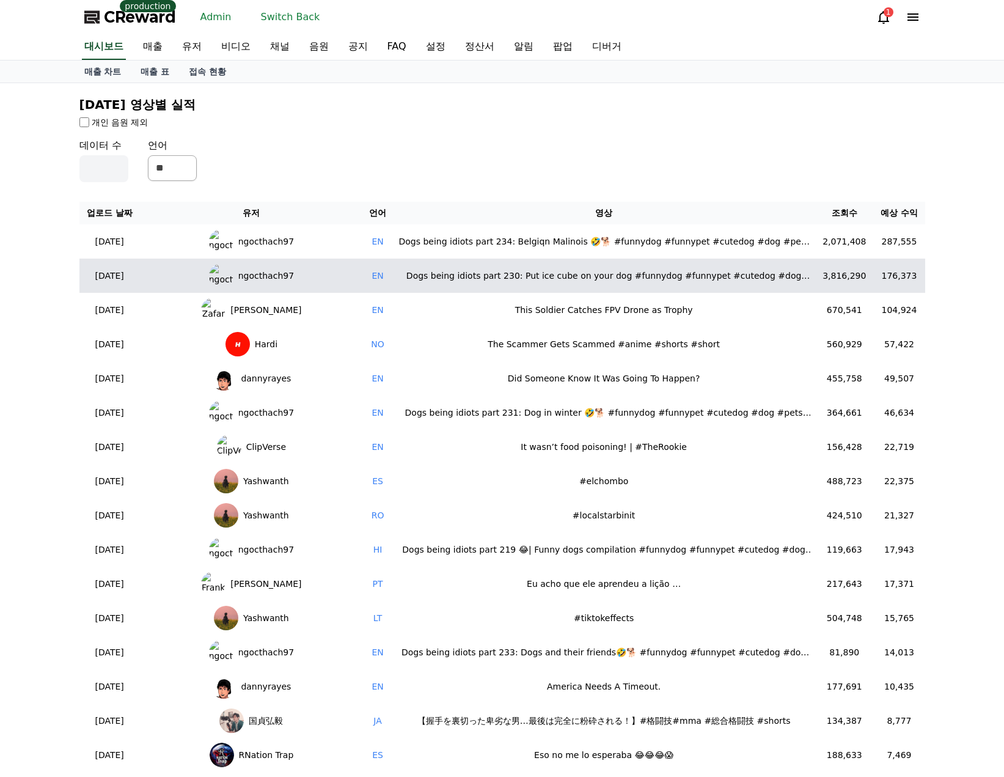
click at [550, 282] on td "Dogs being idiots part 230: Put ice cube on your dog #funnydog #funnypet #cuted…" at bounding box center [603, 276] width 423 height 34
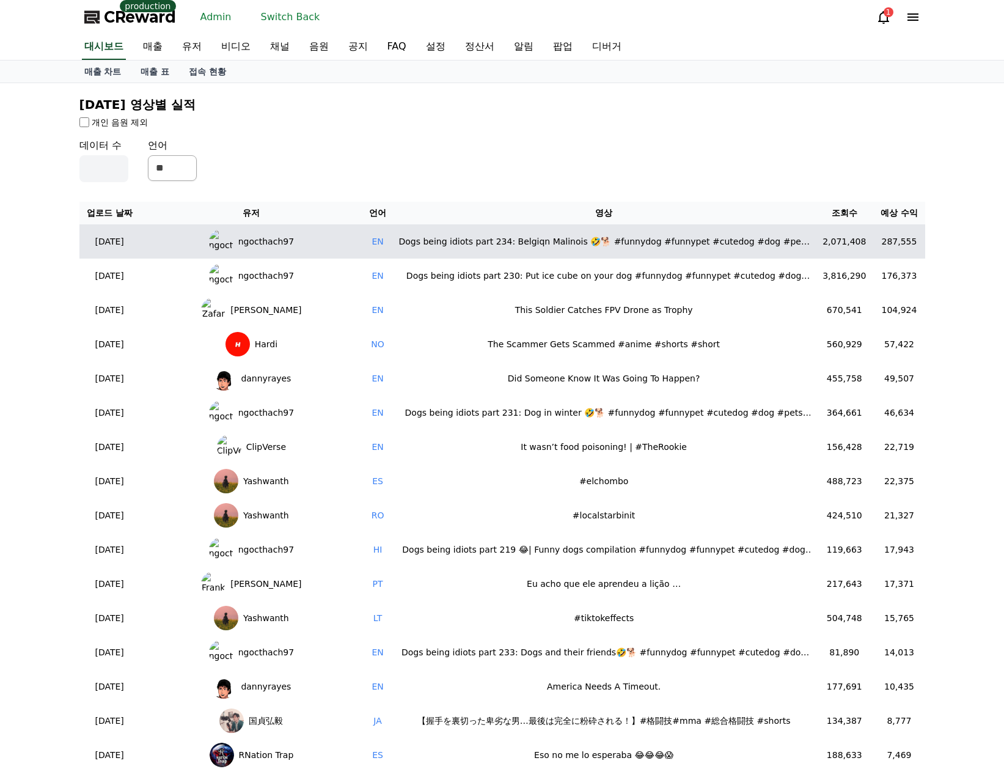
click at [553, 244] on div "Dogs being idiots part 234: Belgiqn Malinois 🤣🐕 #funnydog #funnypet #cutedog #d…" at bounding box center [603, 241] width 413 height 13
click at [246, 244] on span "ngocthach97" at bounding box center [266, 241] width 56 height 13
